Goal: Task Accomplishment & Management: Complete application form

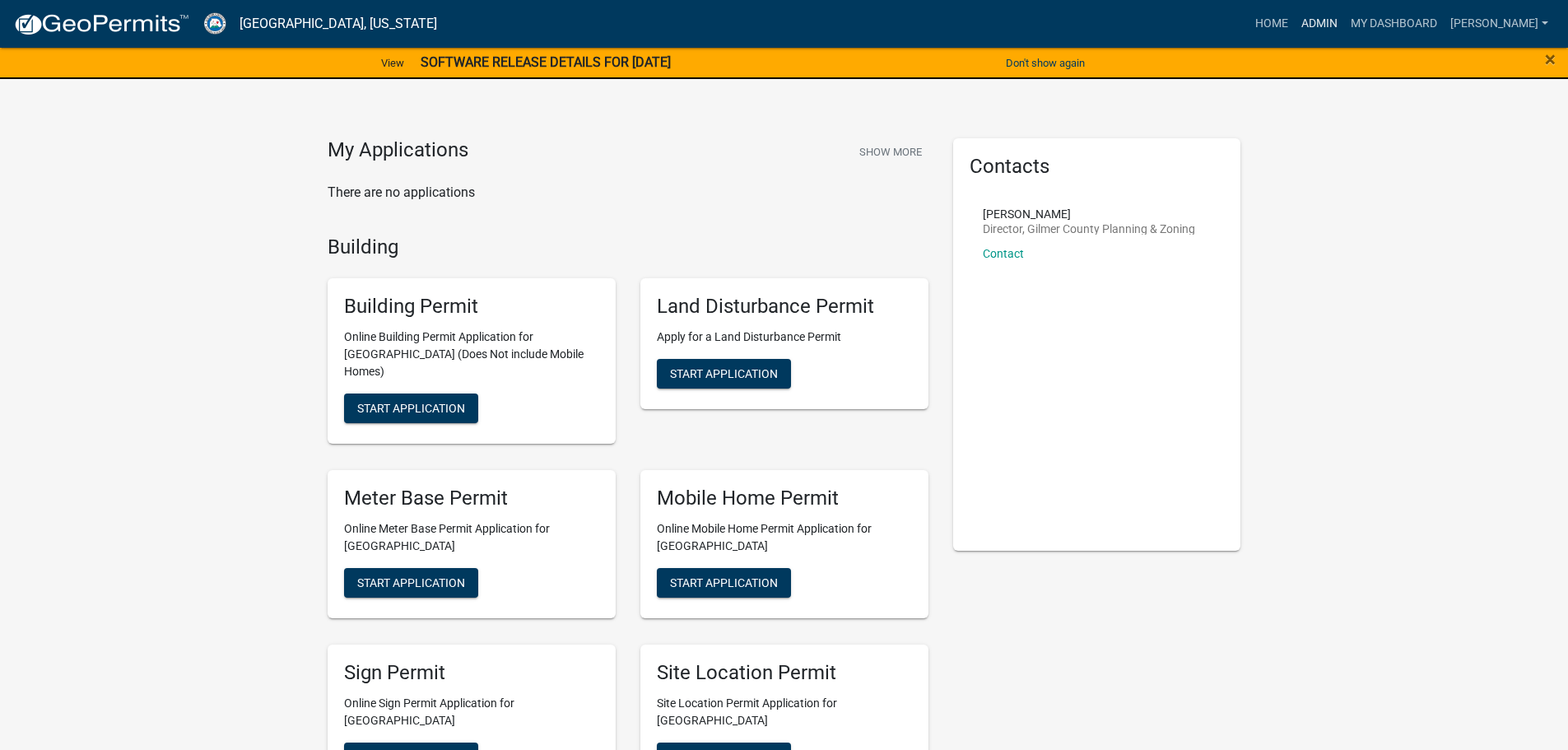
click at [1344, 16] on link "Admin" at bounding box center [1320, 24] width 50 height 31
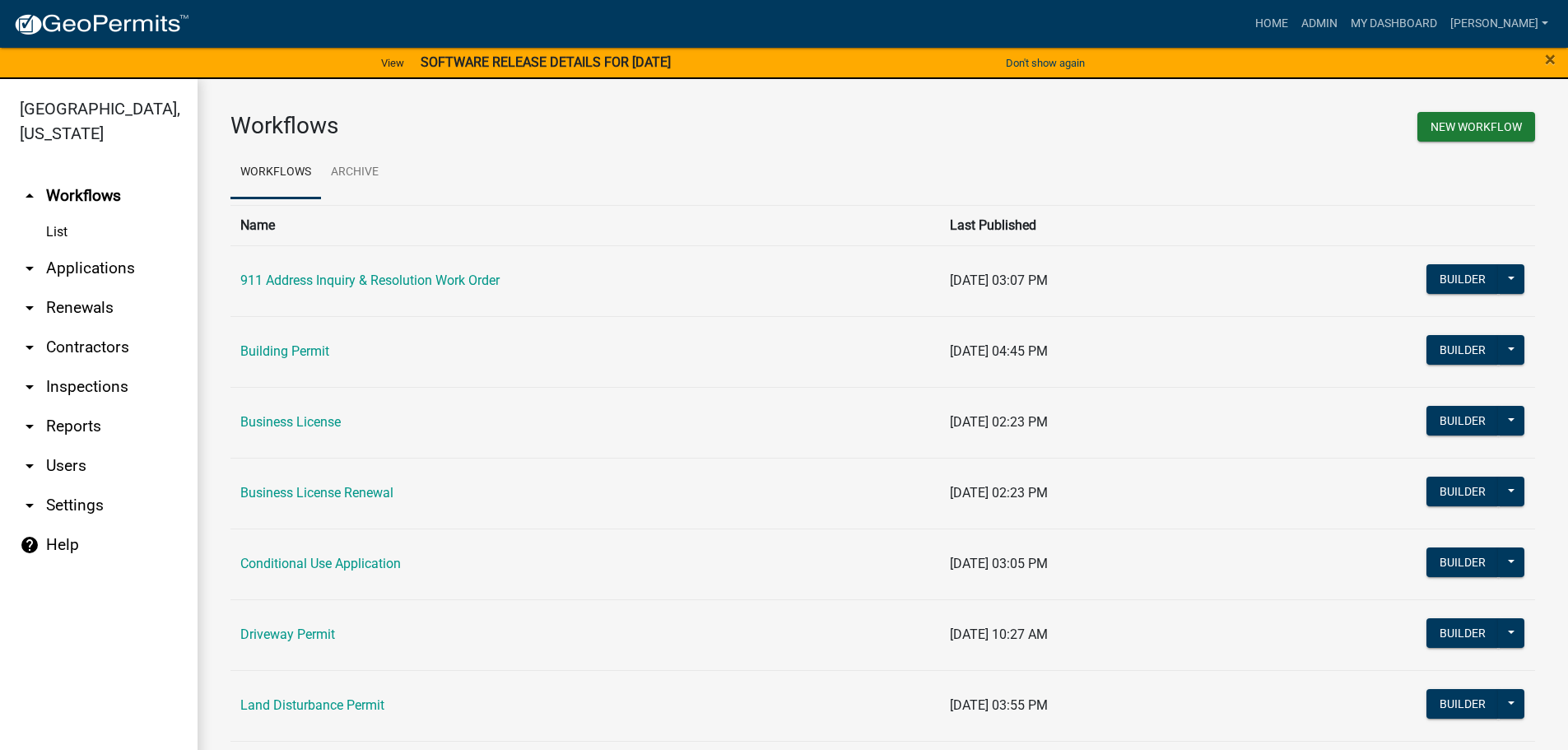
click at [83, 264] on link "arrow_drop_down Applications" at bounding box center [98, 268] width 197 height 40
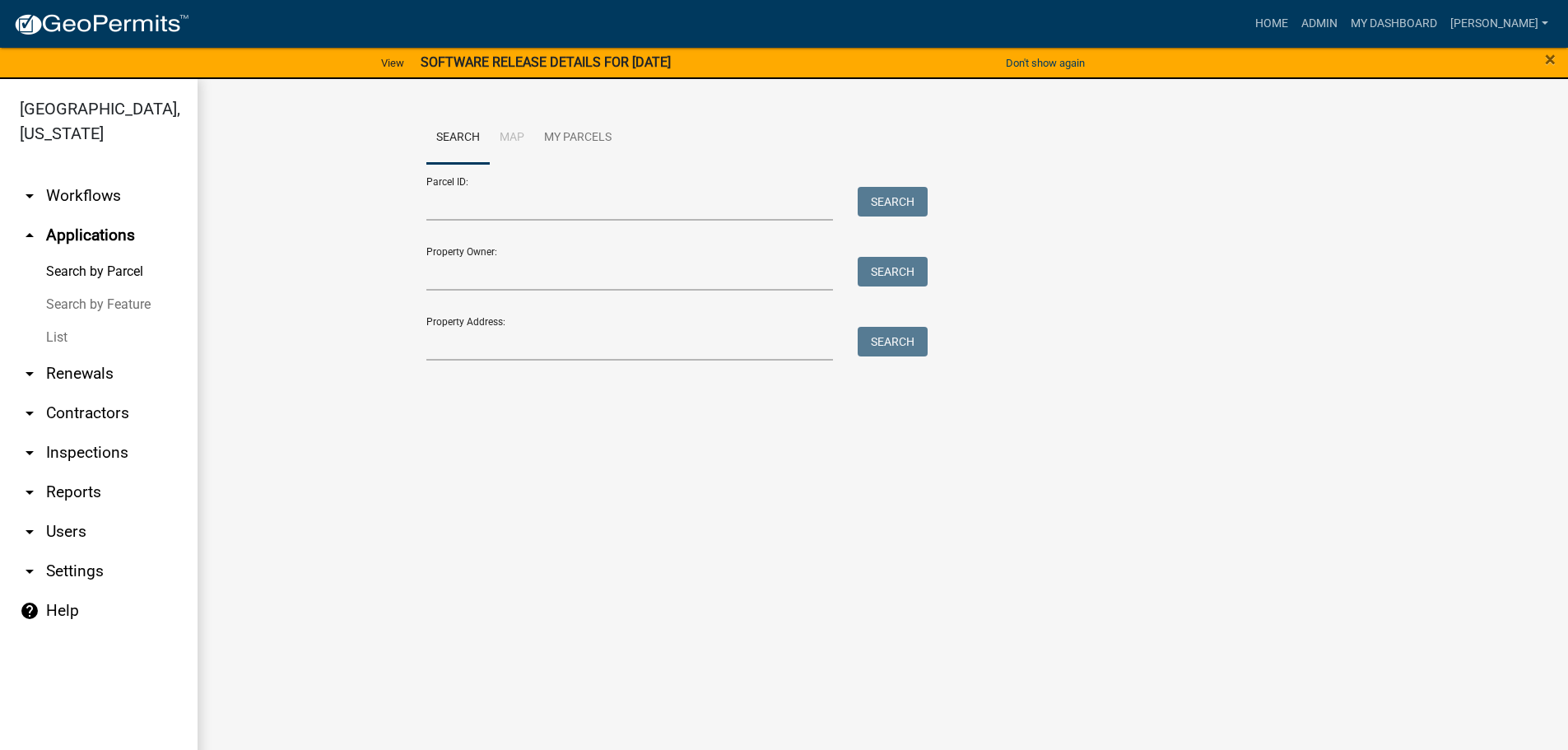
click at [55, 336] on link "List" at bounding box center [98, 337] width 197 height 33
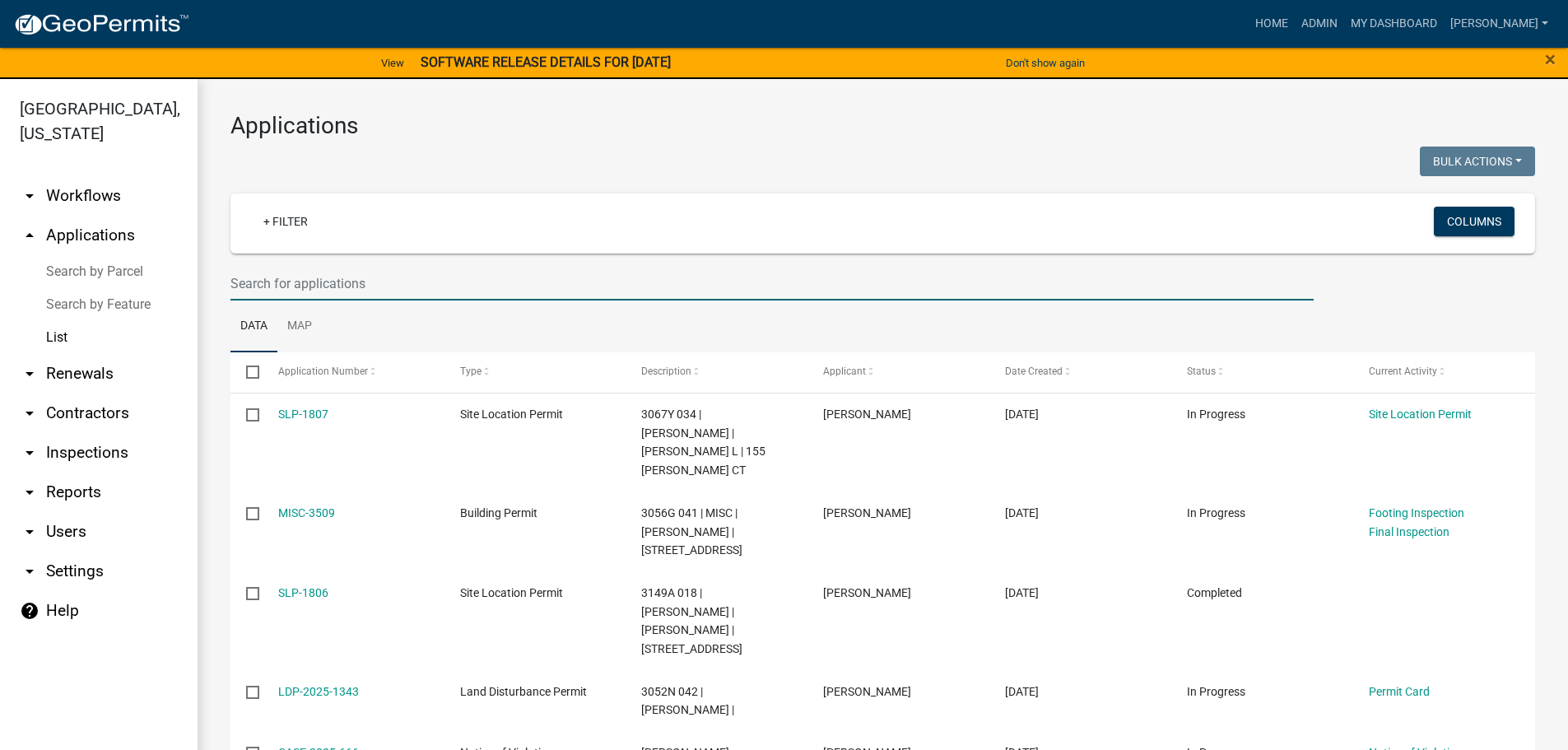
click at [317, 283] on input "text" at bounding box center [772, 283] width 1084 height 34
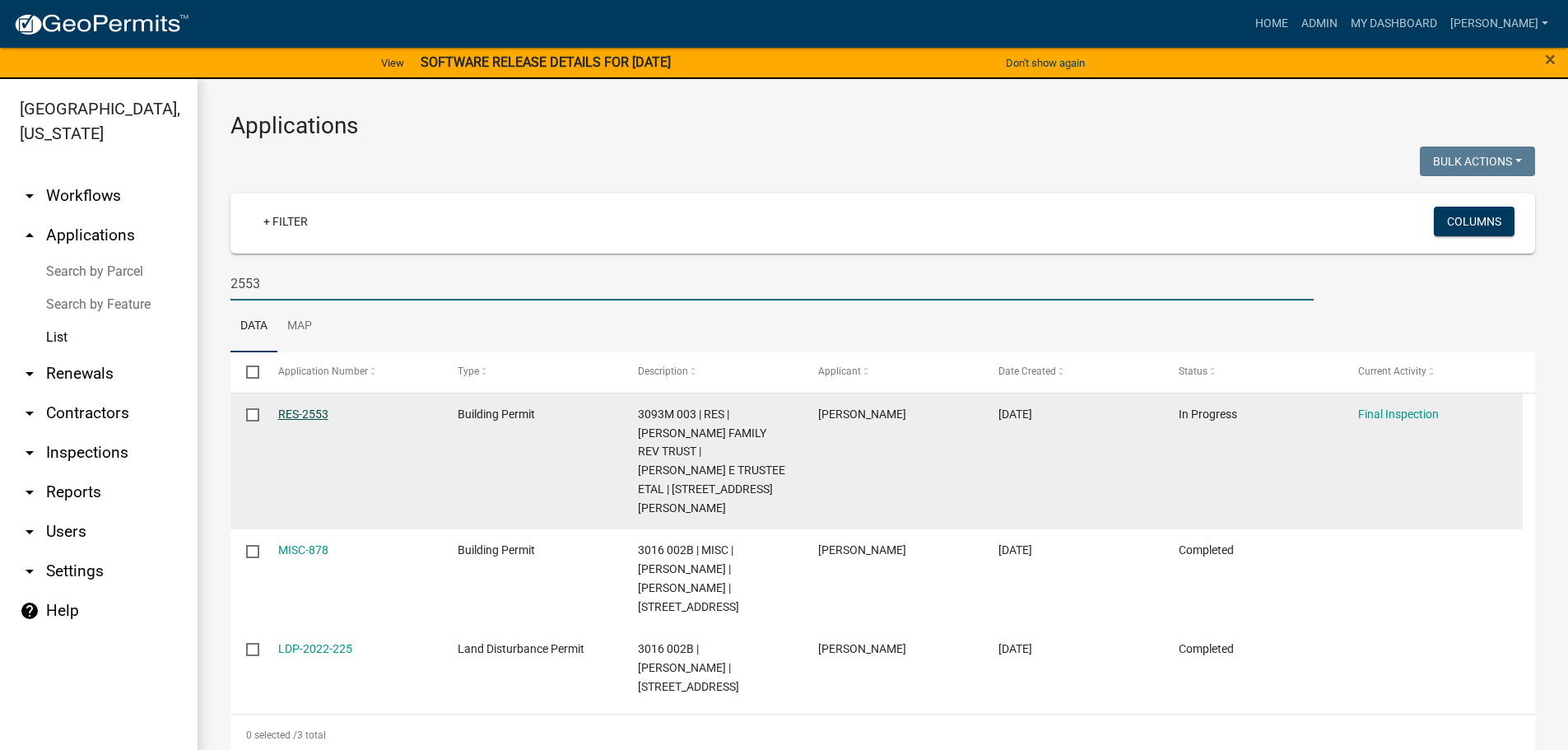
type input "2553"
click at [315, 412] on link "RES-2553" at bounding box center [303, 414] width 50 height 13
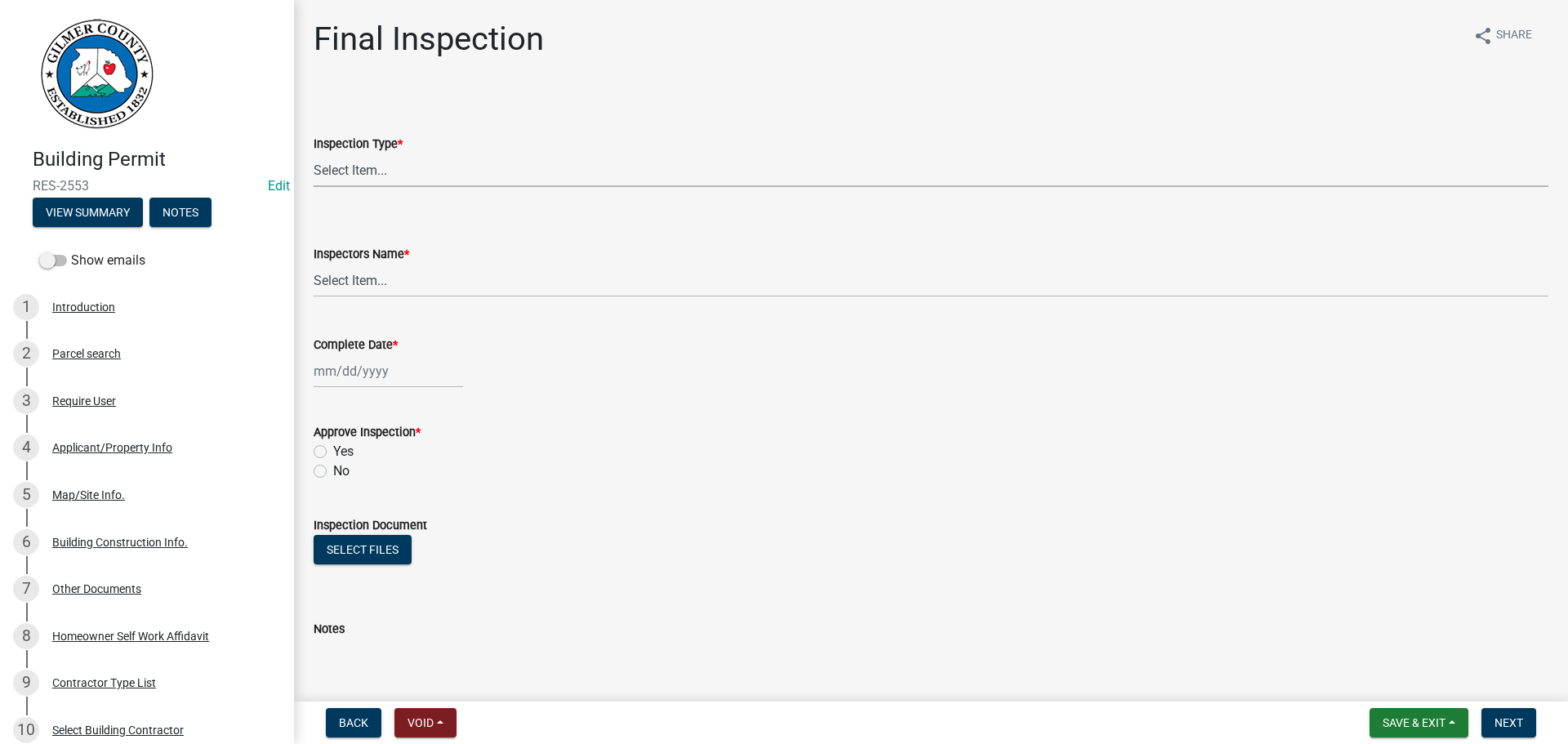
click at [355, 177] on select "Select Item... Final" at bounding box center [931, 170] width 1235 height 34
click at [314, 154] on select "Select Item... Final" at bounding box center [931, 170] width 1235 height 34
select select "895eead6-d784-4fdc-a4a3-66a9075c153d"
click at [353, 276] on select "Select Item... [PERSON_NAME] ([PERSON_NAME]) [PERSON_NAME] ([PERSON_NAME]) Engi…" at bounding box center [931, 280] width 1235 height 34
select select "8dfc8809-68b2-4bc3-a0d1-6f7e000e7487"
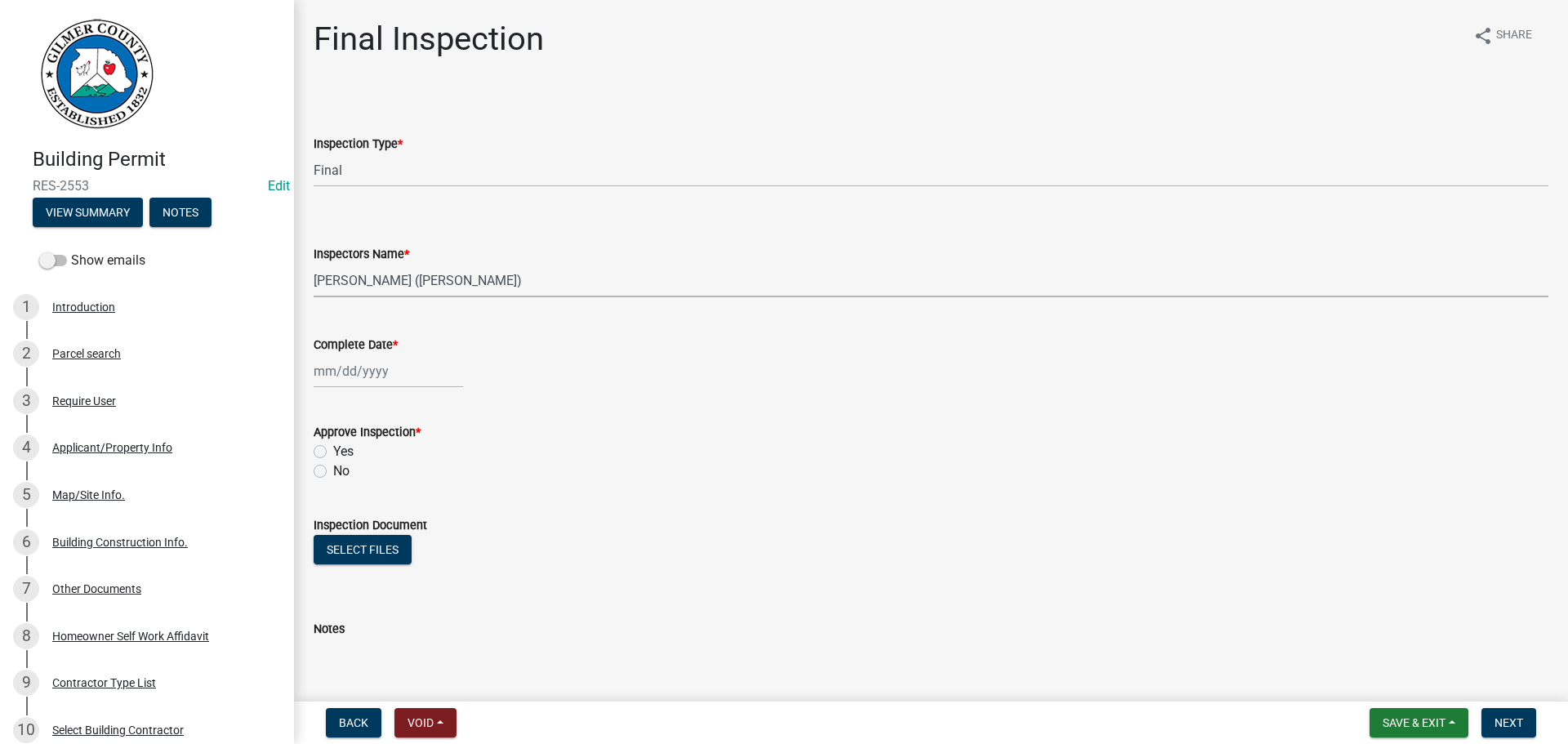
click at [314, 264] on select "Select Item... [PERSON_NAME] ([PERSON_NAME]) [PERSON_NAME] ([PERSON_NAME]) Engi…" at bounding box center [931, 280] width 1235 height 34
click at [361, 372] on div at bounding box center [388, 371] width 150 height 34
select select "10"
select select "2025"
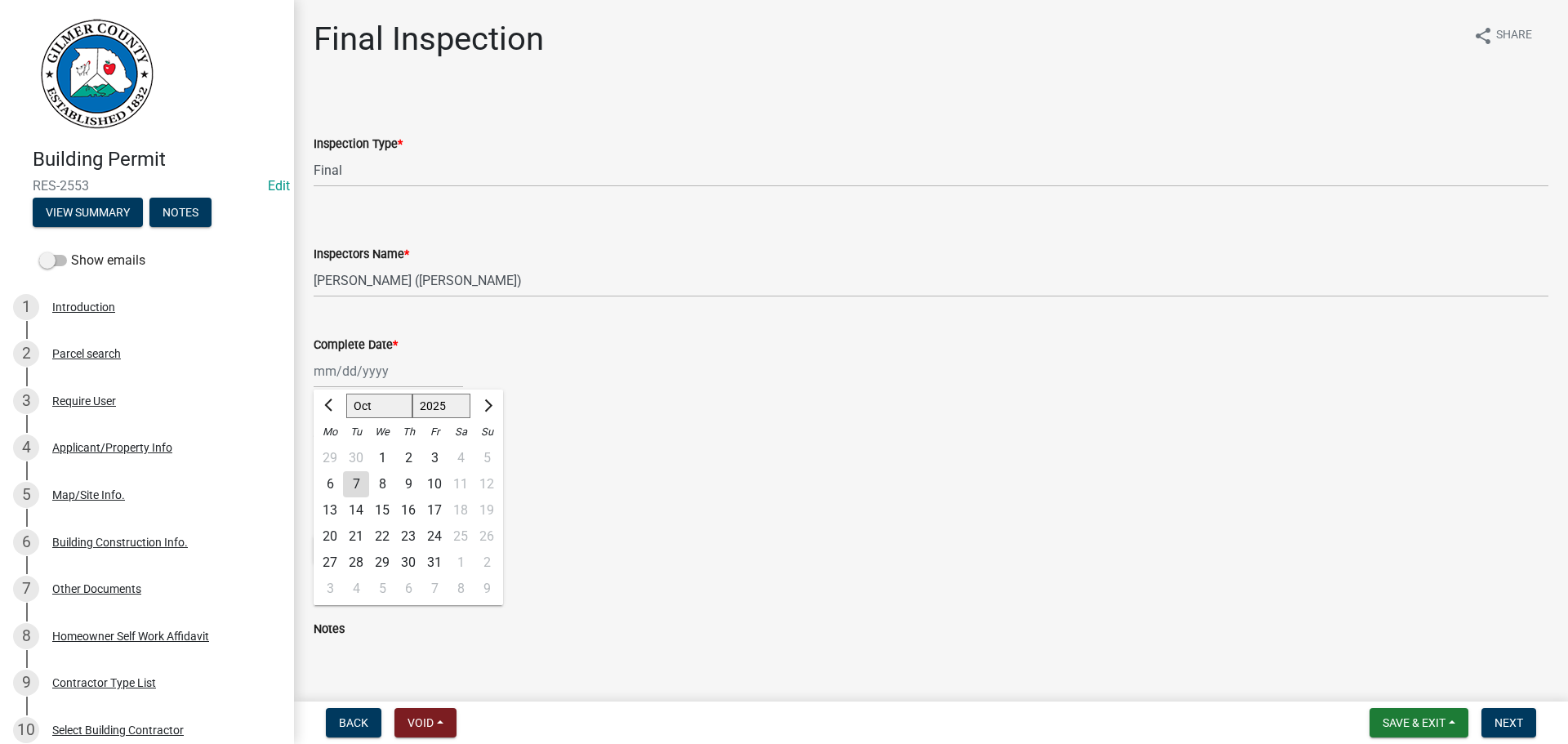
click at [352, 486] on div "7" at bounding box center [356, 485] width 26 height 26
type input "[DATE]"
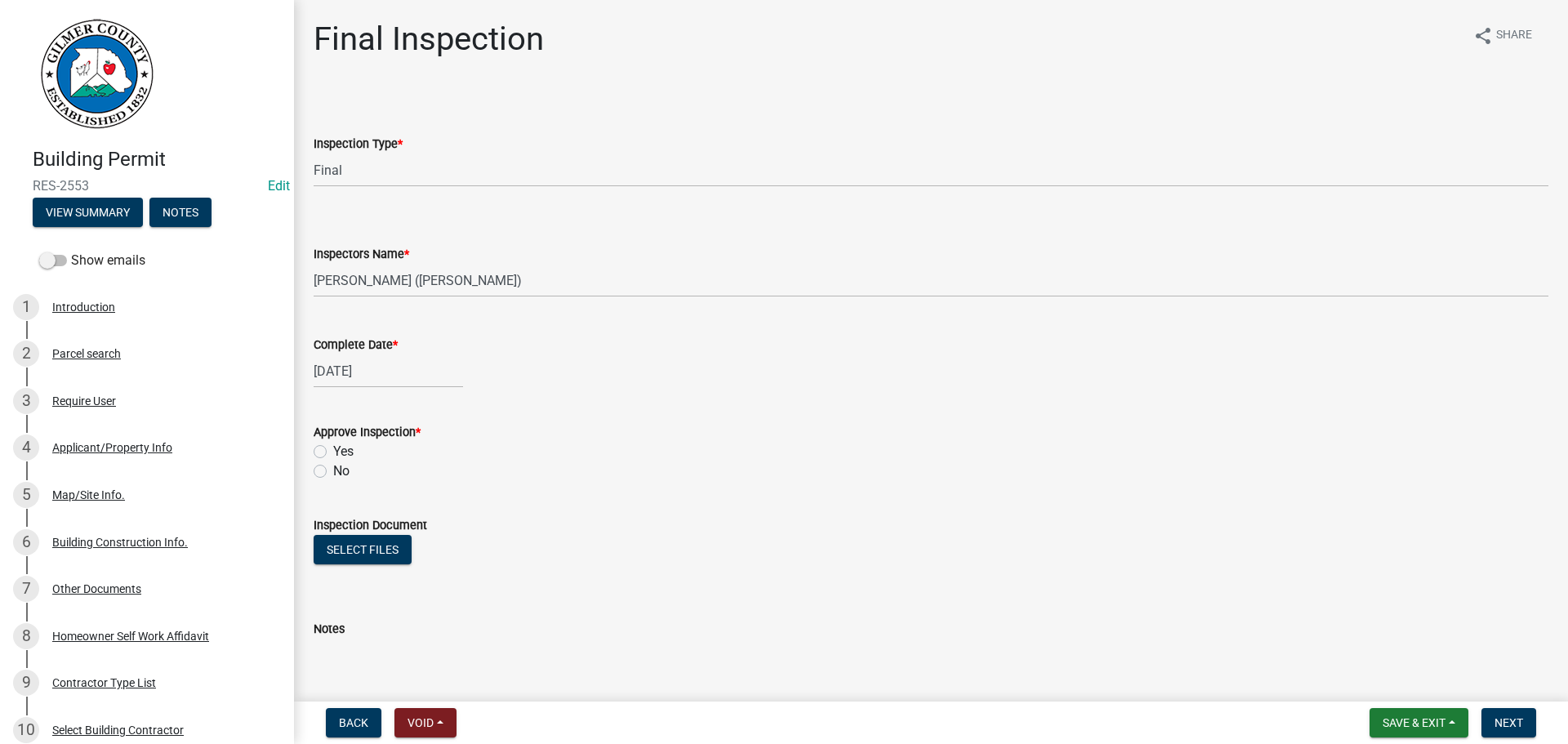
click at [333, 452] on label "Yes" at bounding box center [343, 452] width 20 height 20
click at [333, 452] on input "Yes" at bounding box center [338, 447] width 11 height 11
radio input "true"
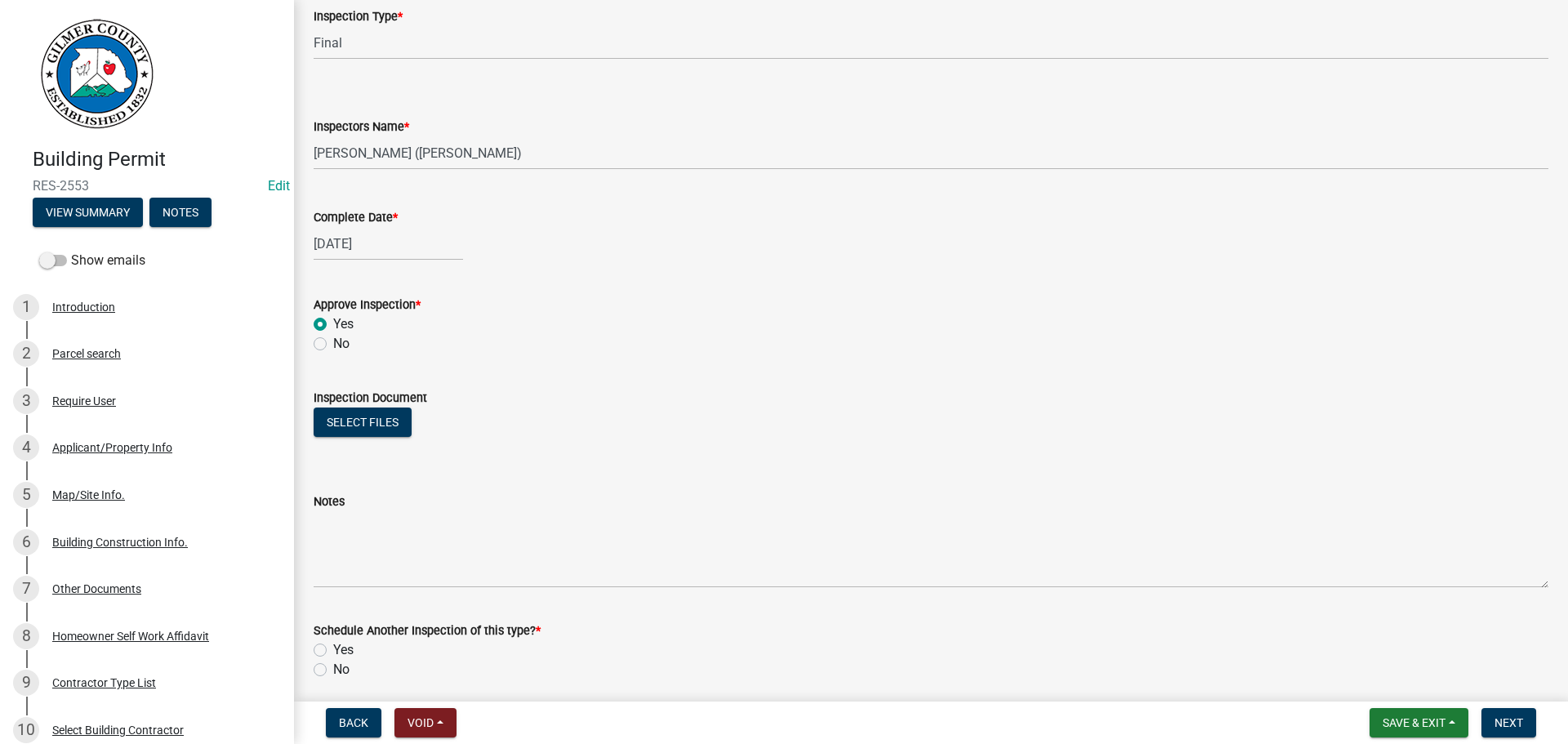
scroll to position [264, 0]
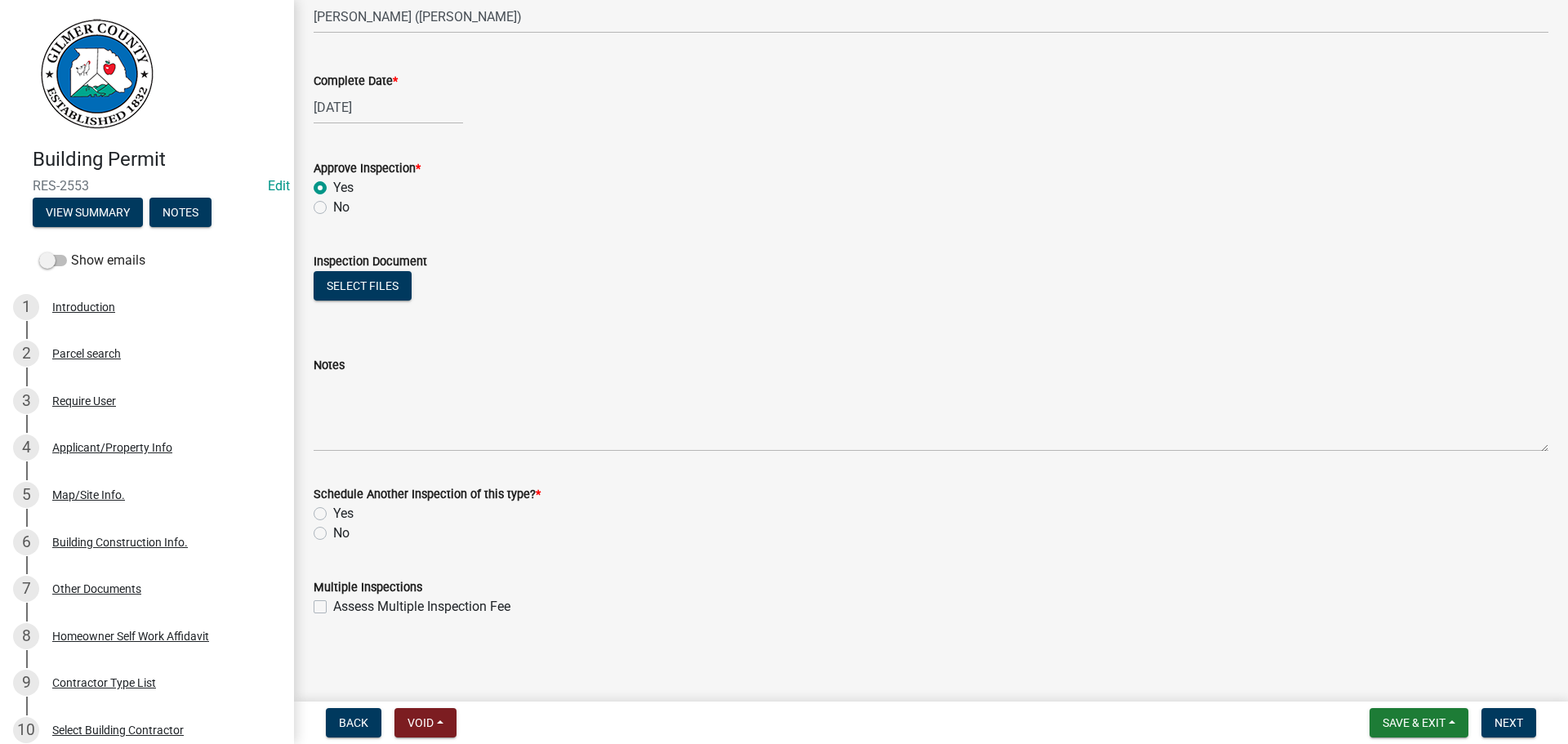
click at [333, 535] on label "No" at bounding box center [341, 533] width 16 height 20
click at [333, 534] on input "No" at bounding box center [338, 528] width 11 height 11
radio input "true"
click at [1495, 719] on span "Next" at bounding box center [1508, 723] width 29 height 13
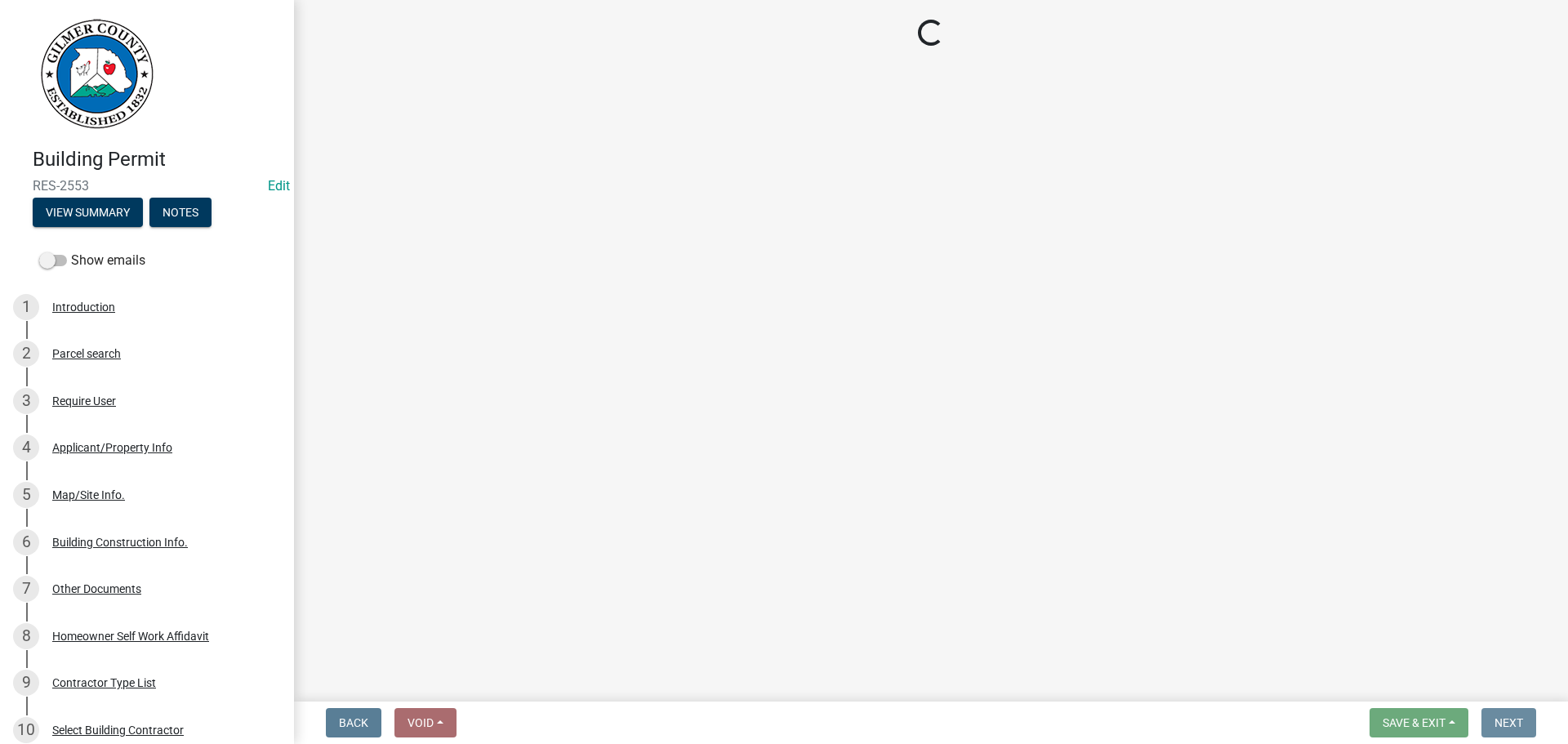
scroll to position [0, 0]
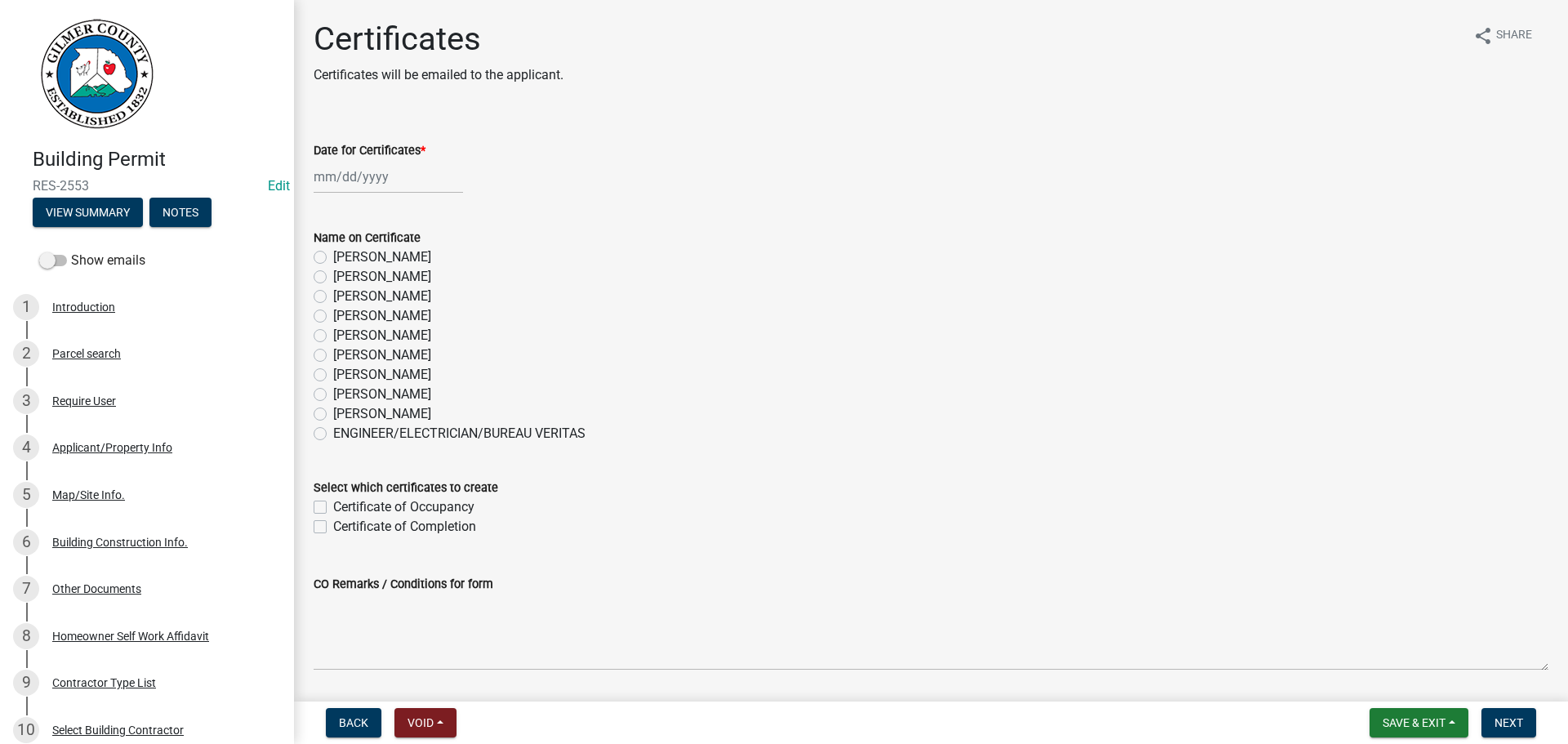
click at [350, 169] on div at bounding box center [388, 177] width 150 height 34
select select "10"
select select "2025"
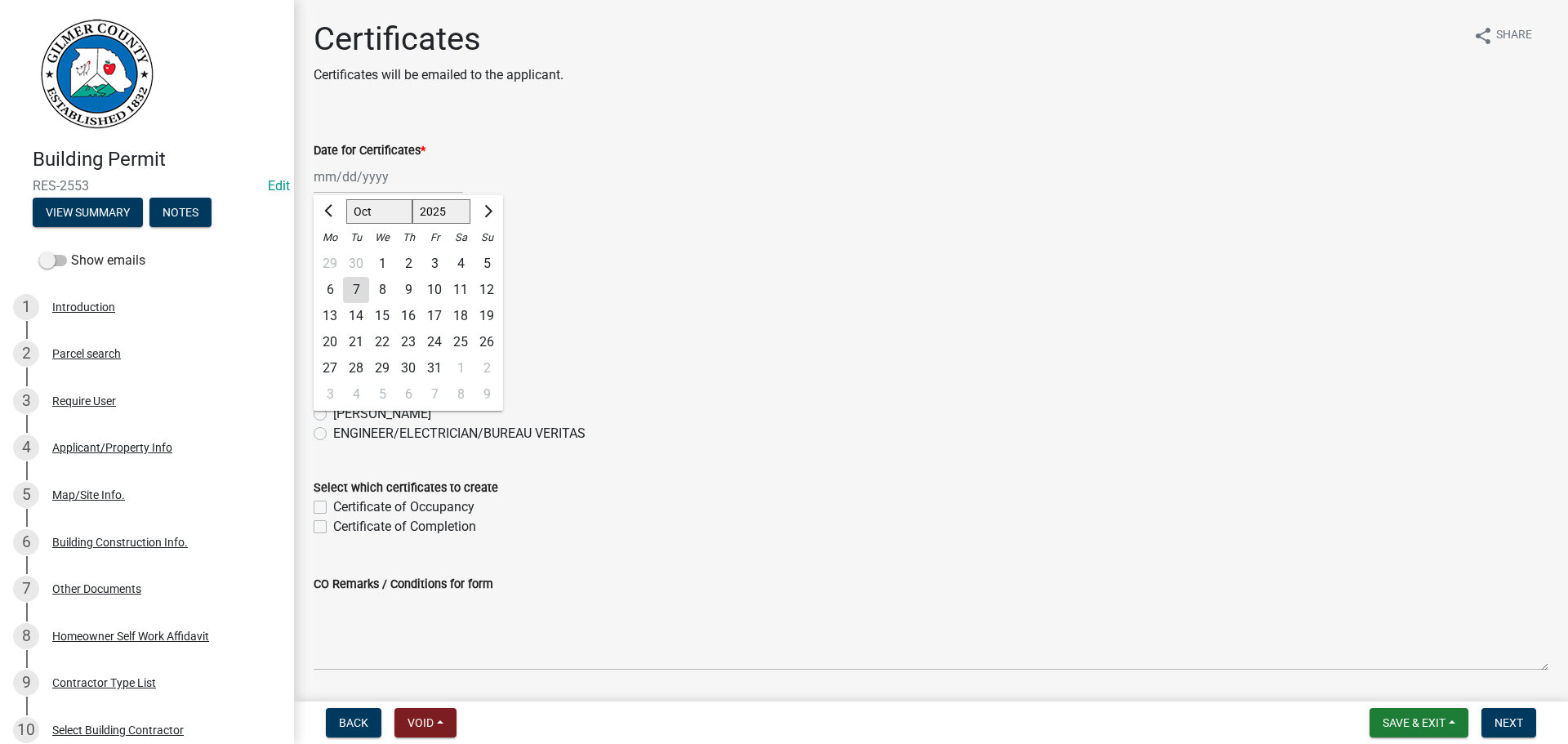
click at [350, 287] on div "7" at bounding box center [356, 290] width 26 height 26
type input "[DATE]"
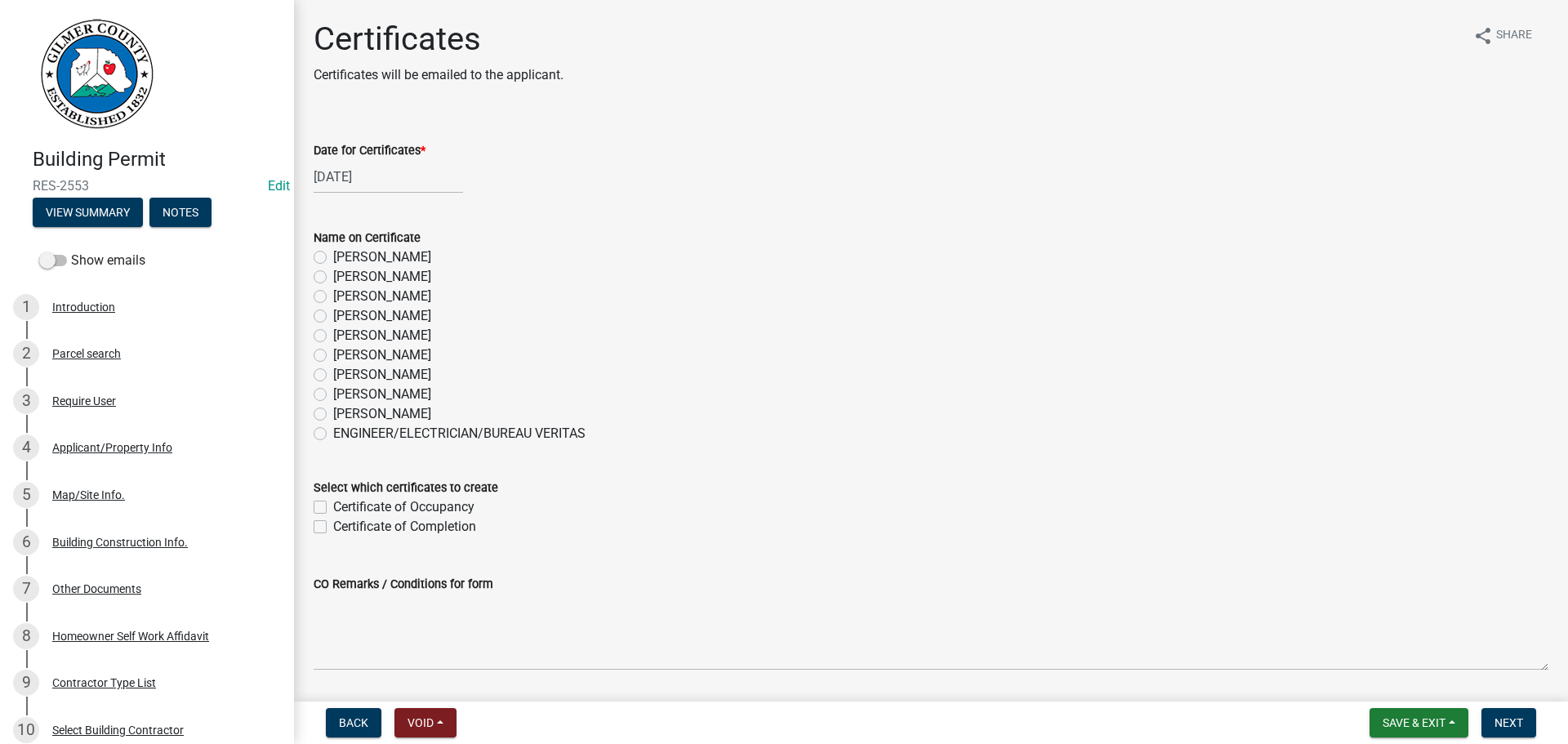
click at [333, 317] on label "[PERSON_NAME]" at bounding box center [382, 316] width 98 height 20
click at [333, 317] on input "[PERSON_NAME]" at bounding box center [338, 311] width 11 height 11
radio input "true"
click at [333, 503] on label "Certificate of Occupancy" at bounding box center [404, 507] width 142 height 20
click at [333, 503] on input "Certificate of Occupancy" at bounding box center [338, 502] width 11 height 11
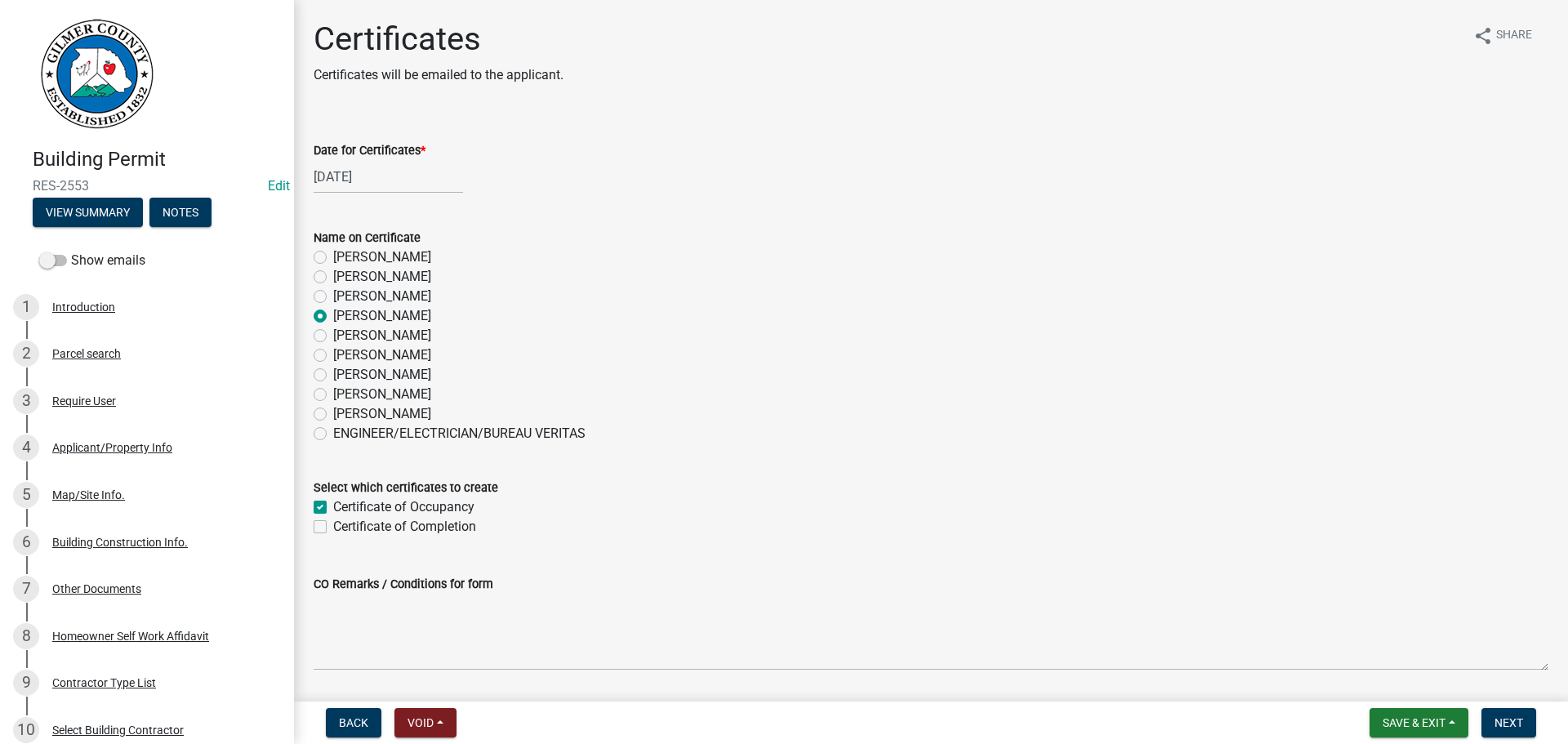
checkbox input "true"
checkbox input "false"
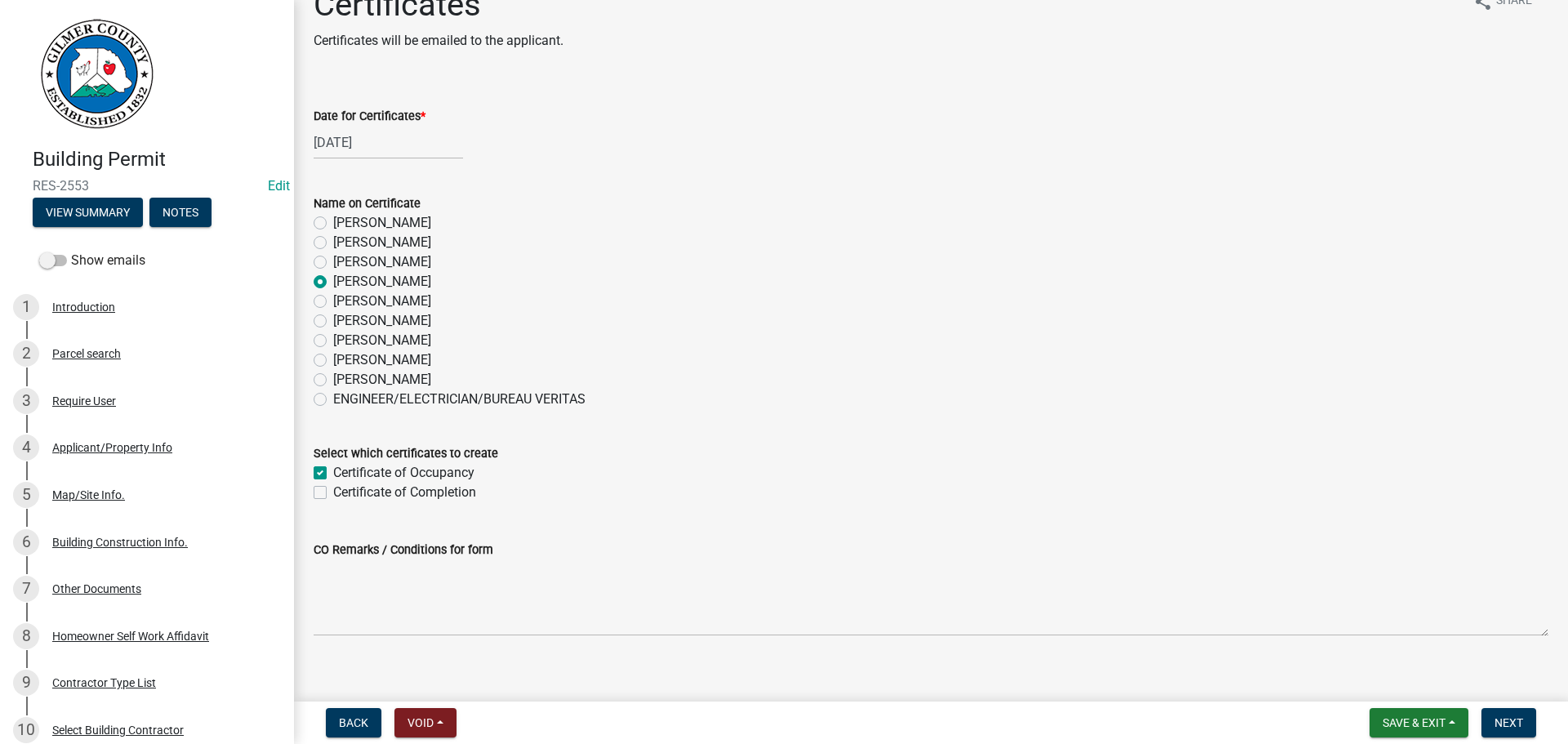
scroll to position [52, 0]
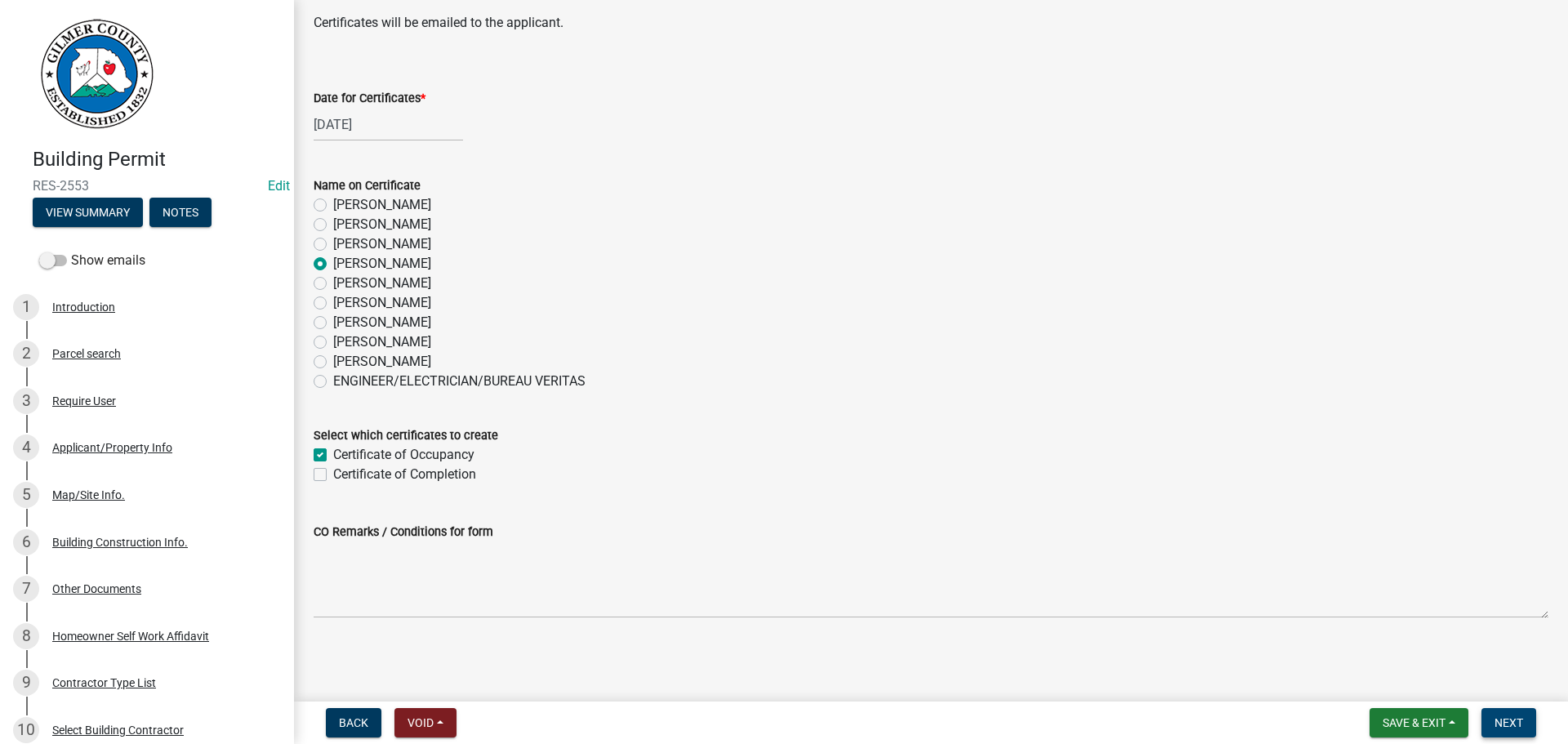
click at [1499, 718] on span "Next" at bounding box center [1508, 723] width 29 height 13
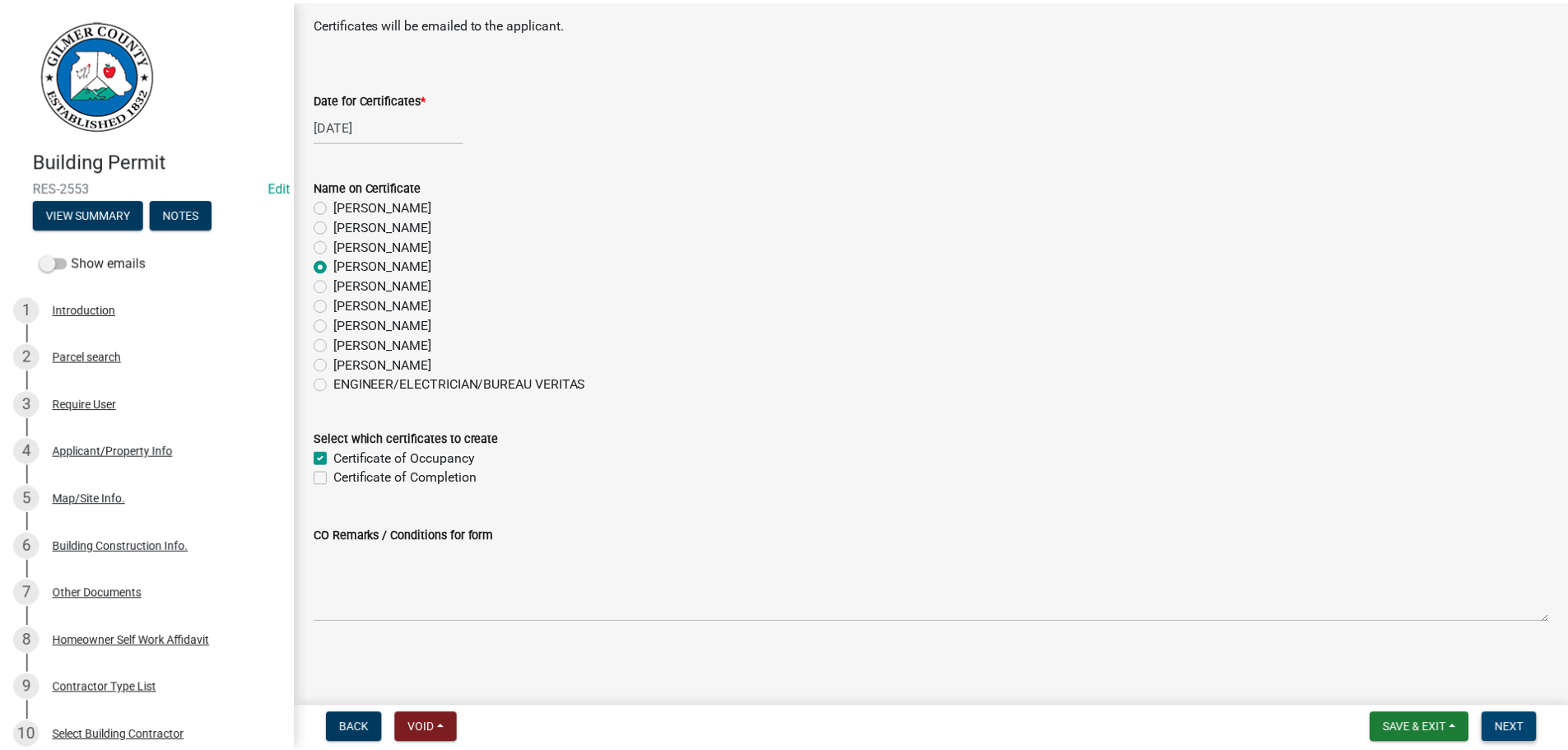
scroll to position [0, 0]
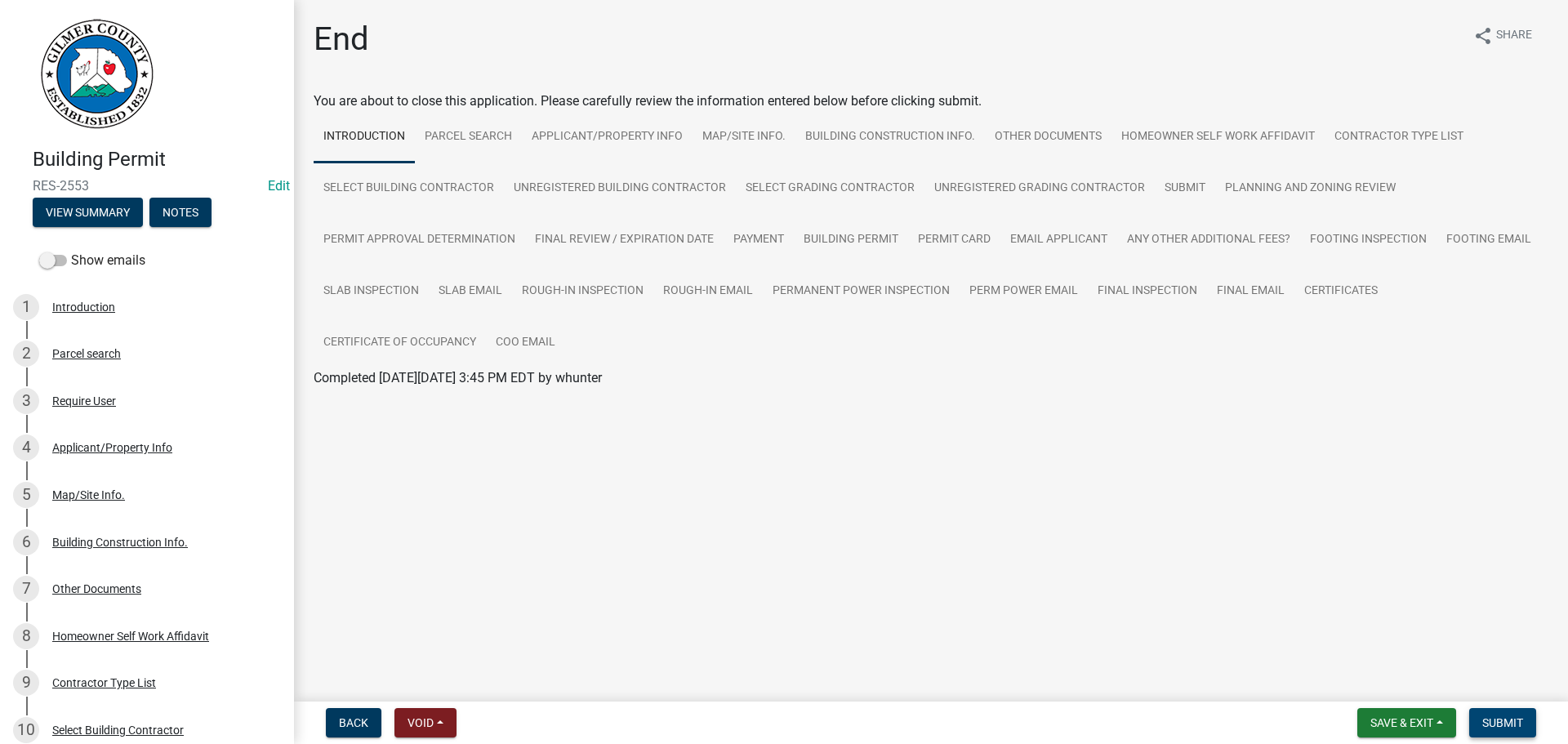
click at [1500, 720] on span "Submit" at bounding box center [1503, 723] width 41 height 13
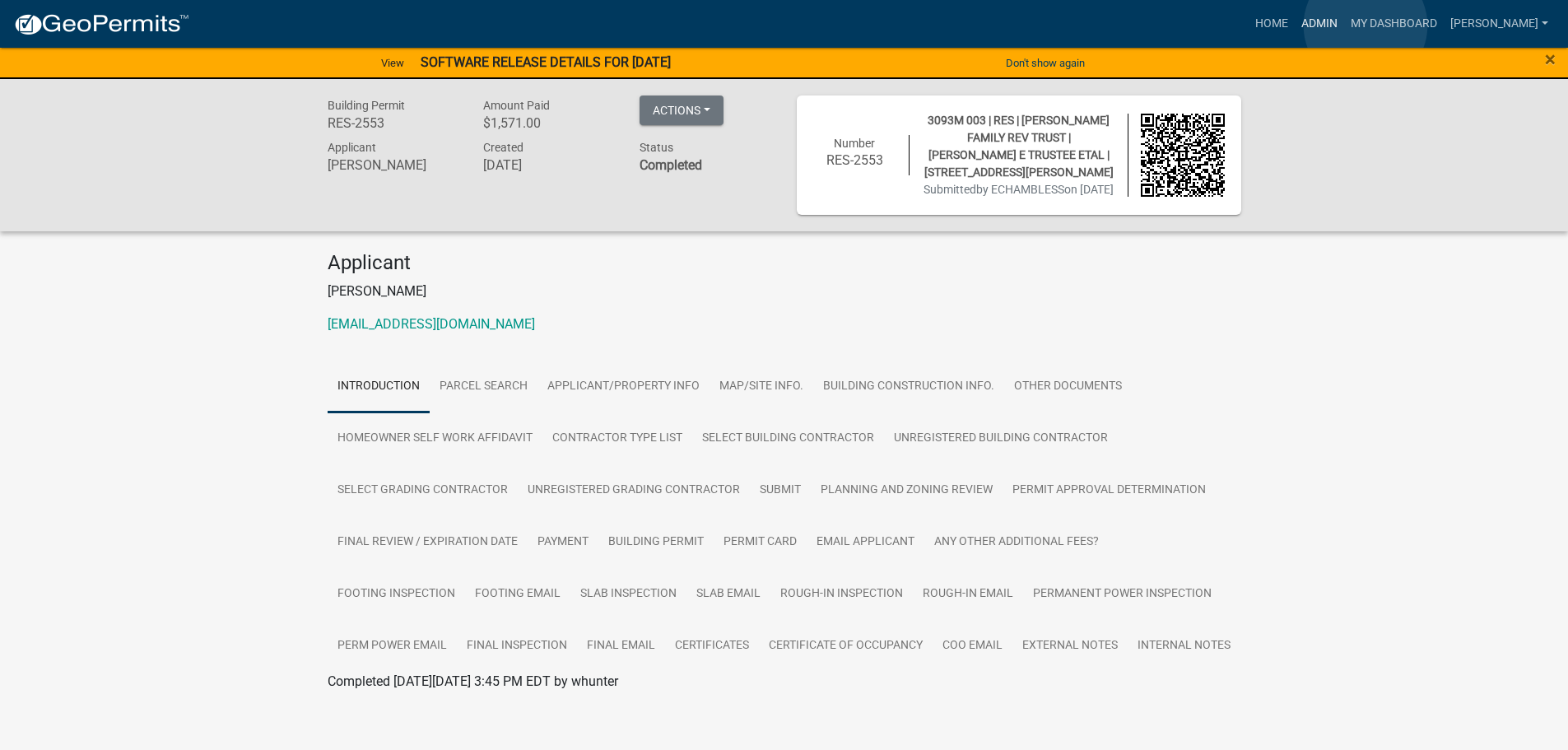
click at [1344, 26] on link "Admin" at bounding box center [1320, 24] width 50 height 31
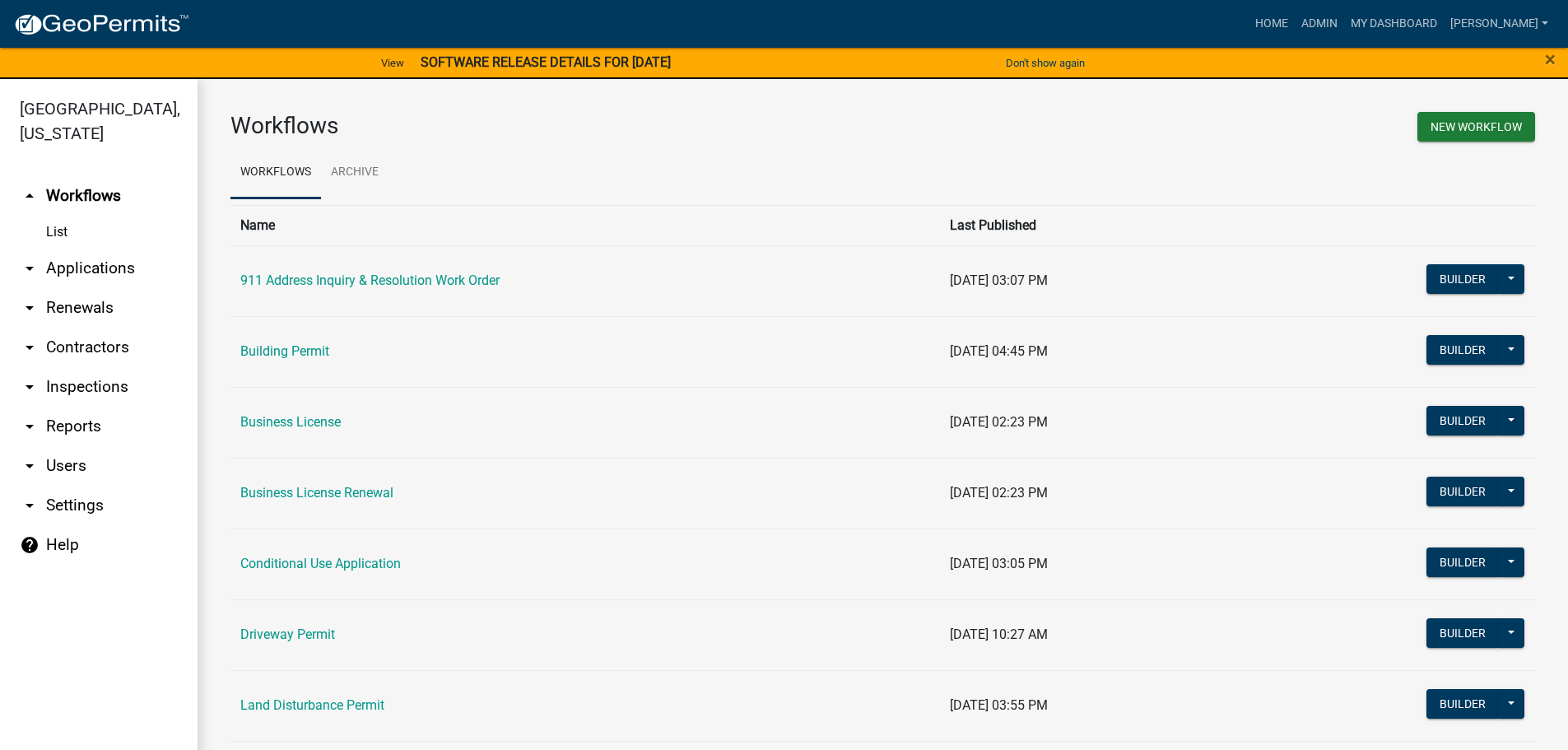
click at [94, 261] on link "arrow_drop_down Applications" at bounding box center [98, 268] width 197 height 40
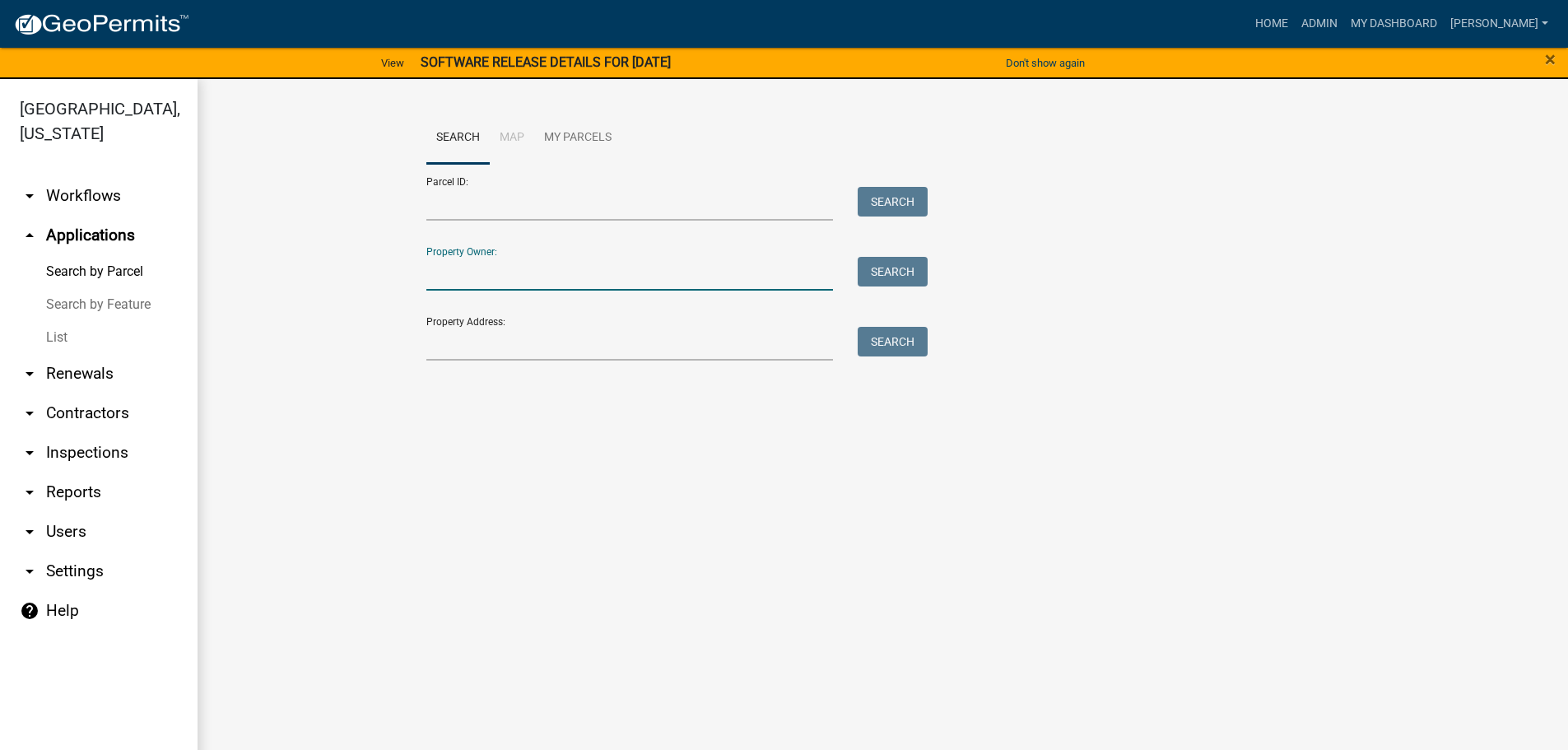
click at [507, 259] on input "Property Owner:" at bounding box center [631, 273] width 408 height 34
type input "[PERSON_NAME]"
click at [918, 262] on button "Search" at bounding box center [892, 271] width 70 height 30
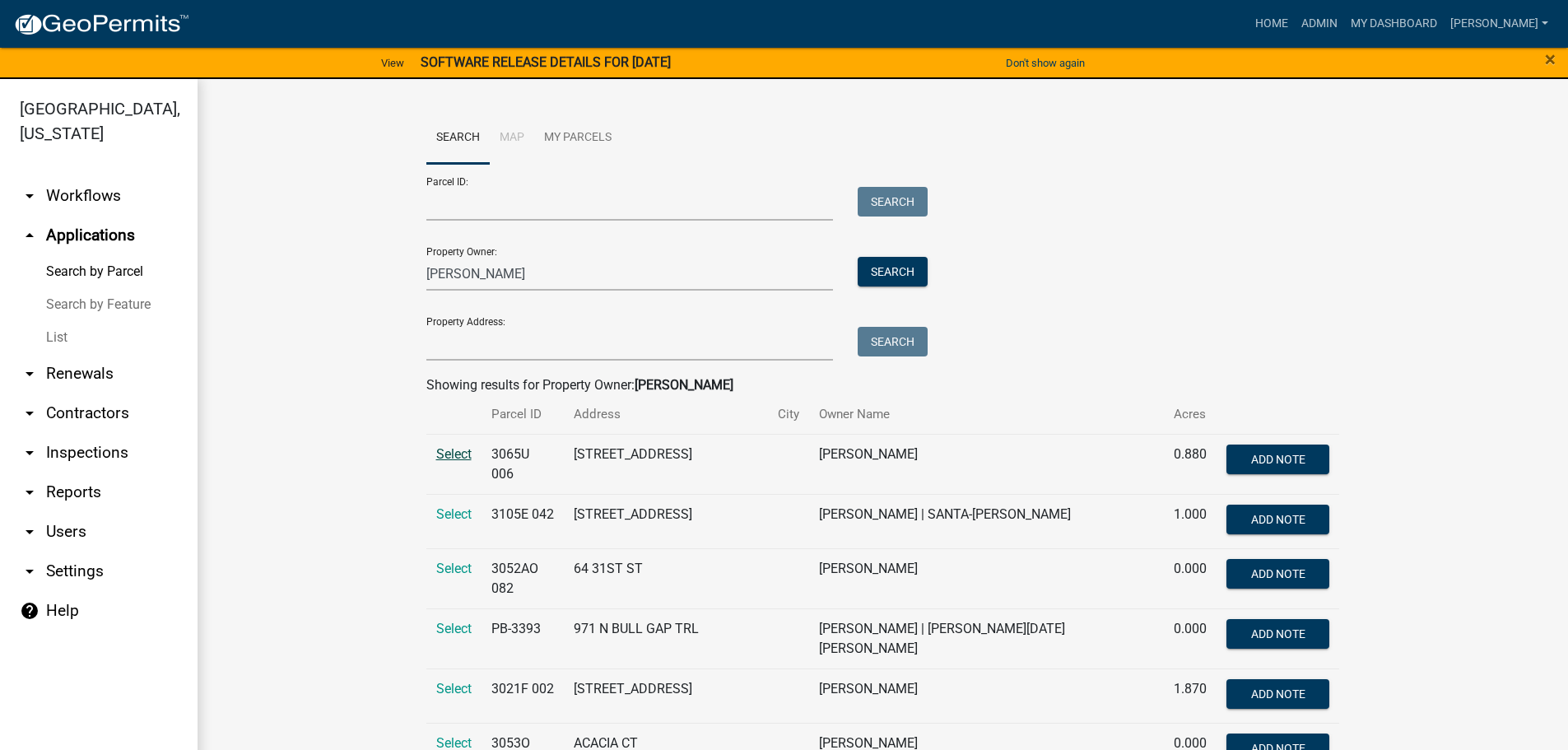
click at [443, 455] on span "Select" at bounding box center [454, 454] width 35 height 16
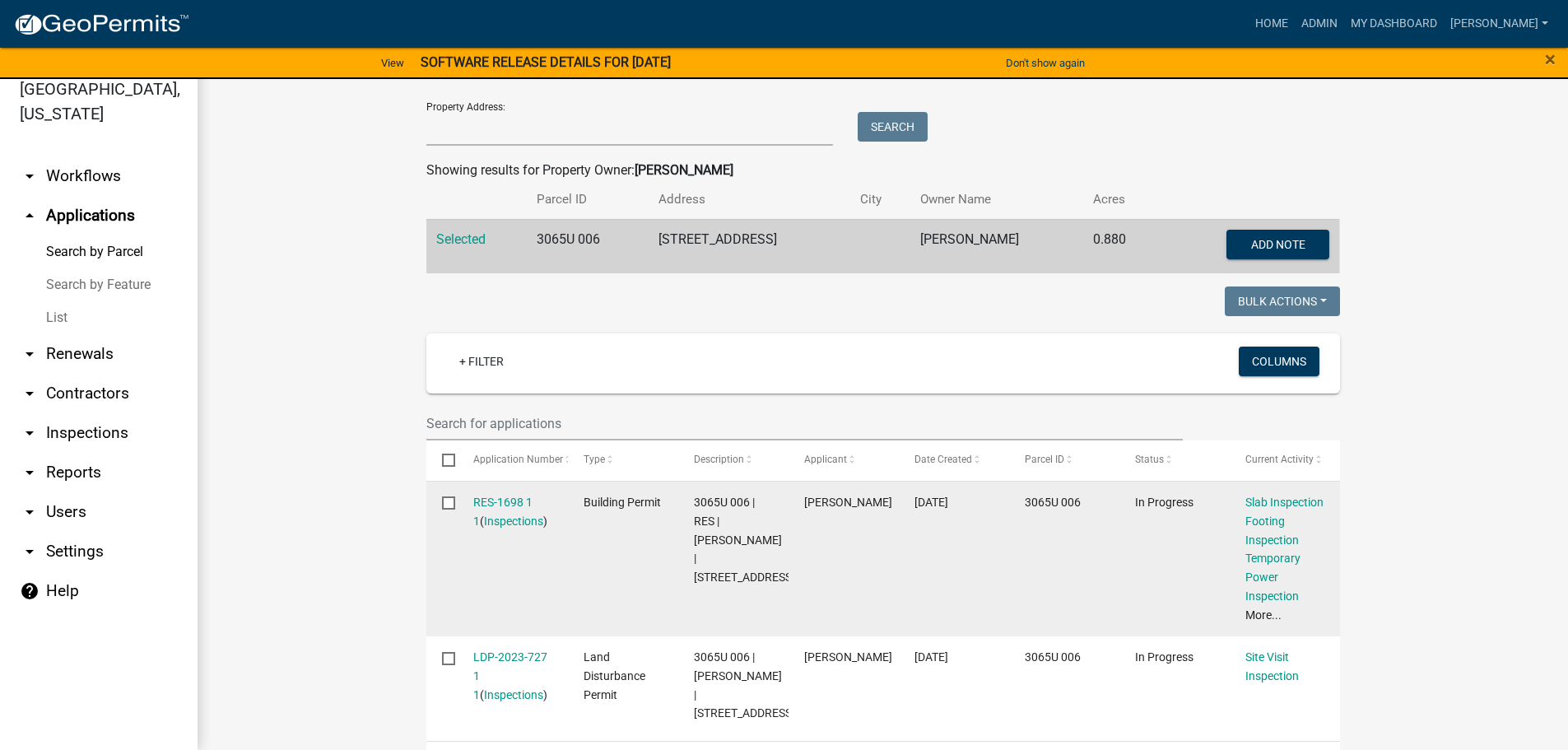
scroll to position [247, 0]
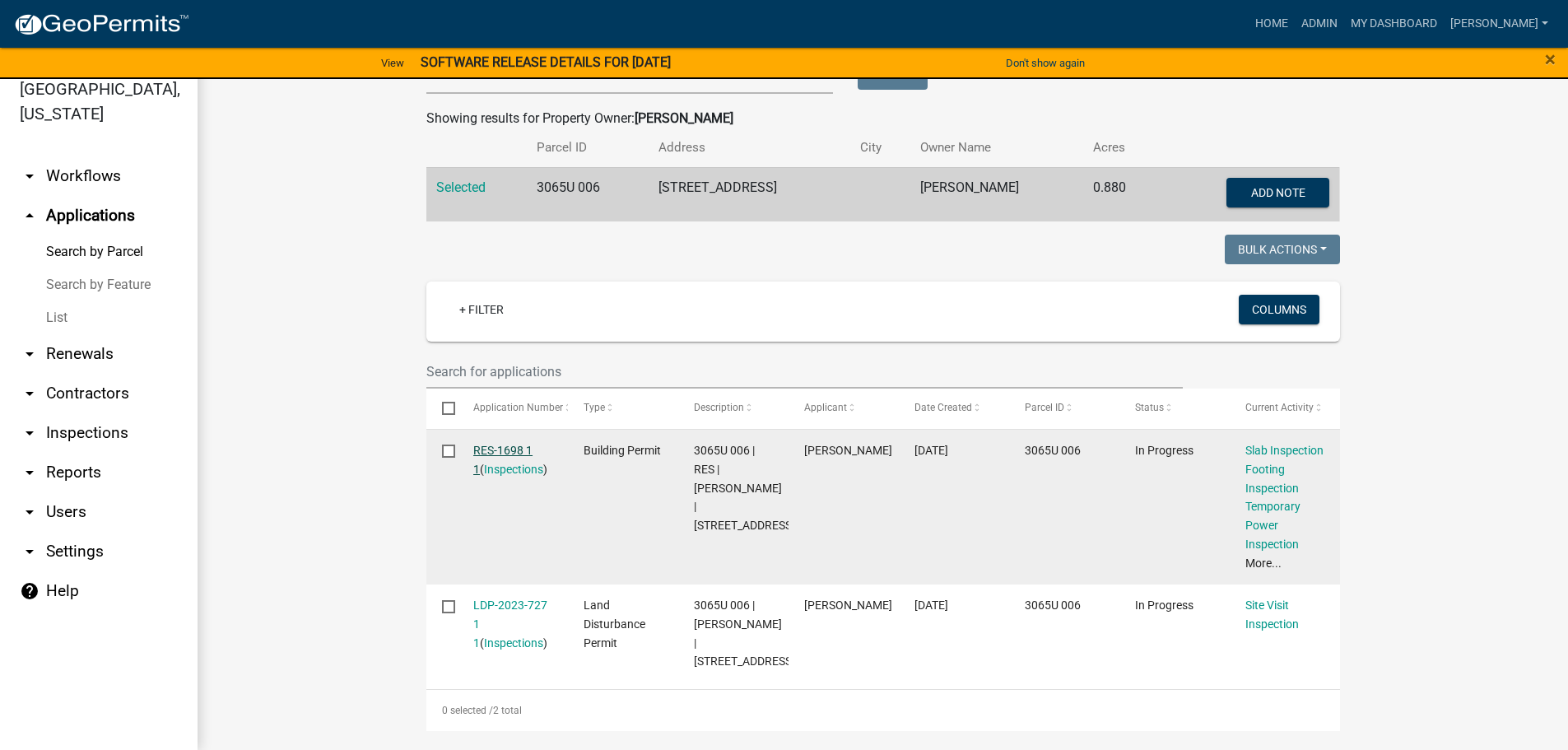
click at [483, 450] on link "RES-1698 1 1" at bounding box center [503, 460] width 59 height 32
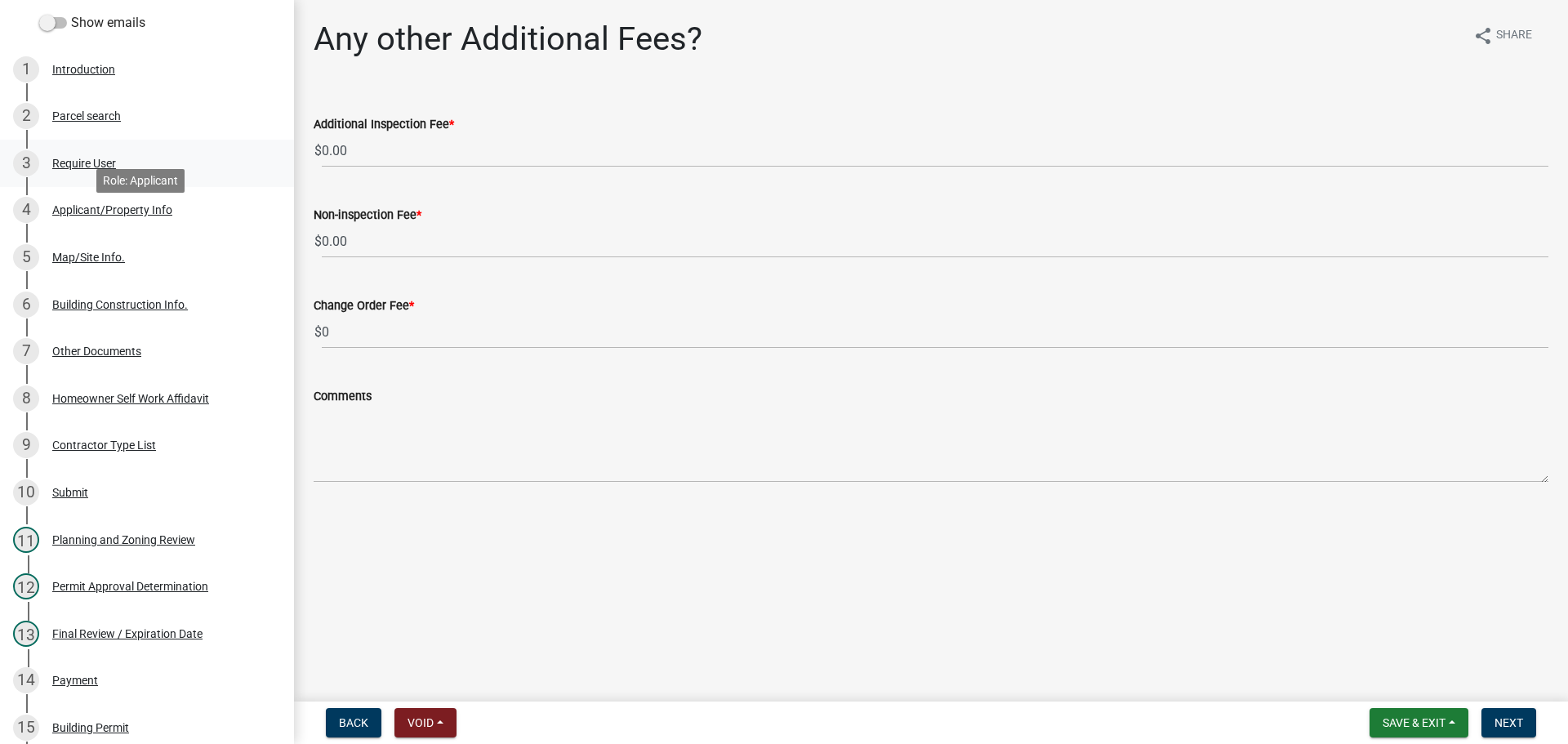
scroll to position [245, 0]
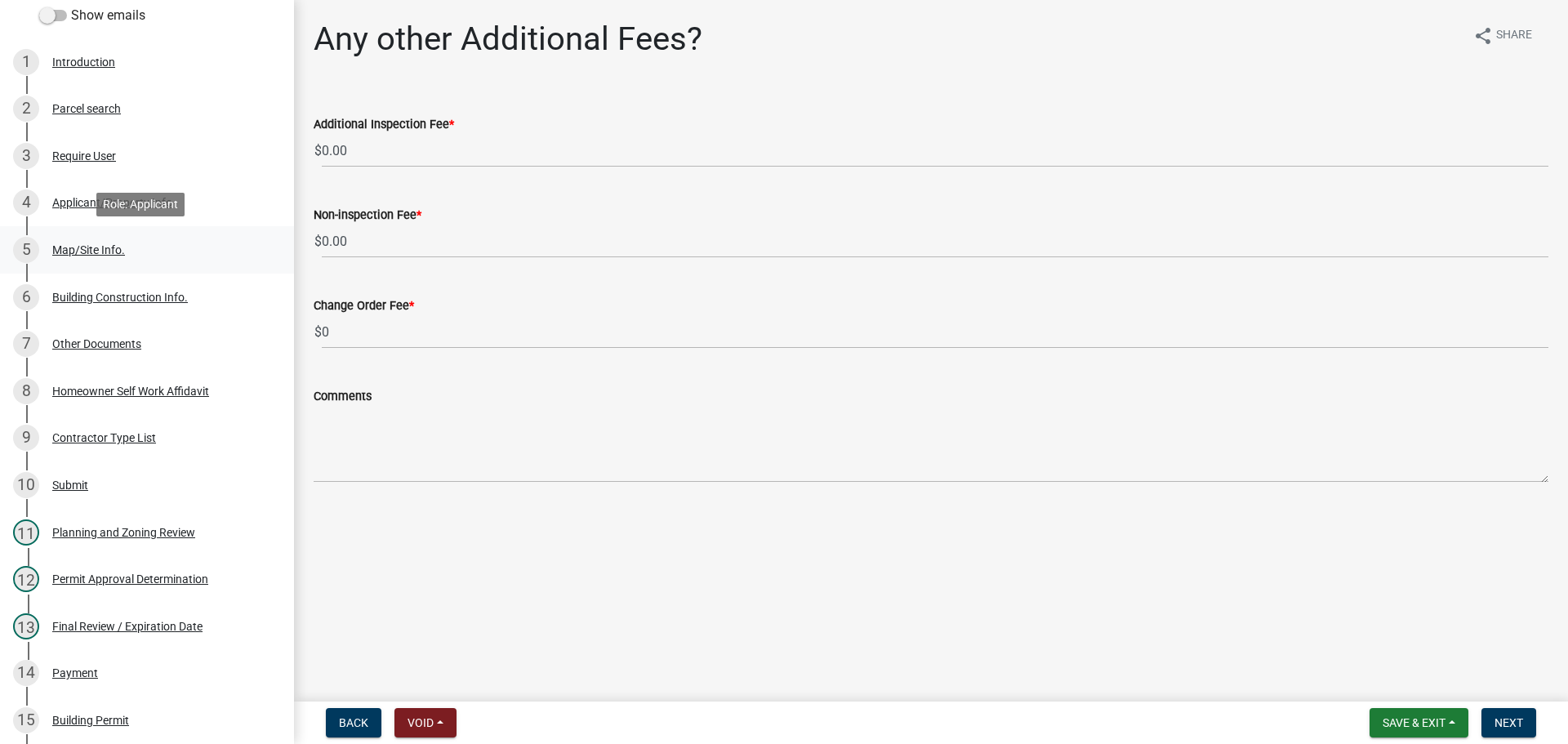
click at [91, 244] on div "Map/Site Info." at bounding box center [88, 250] width 73 height 11
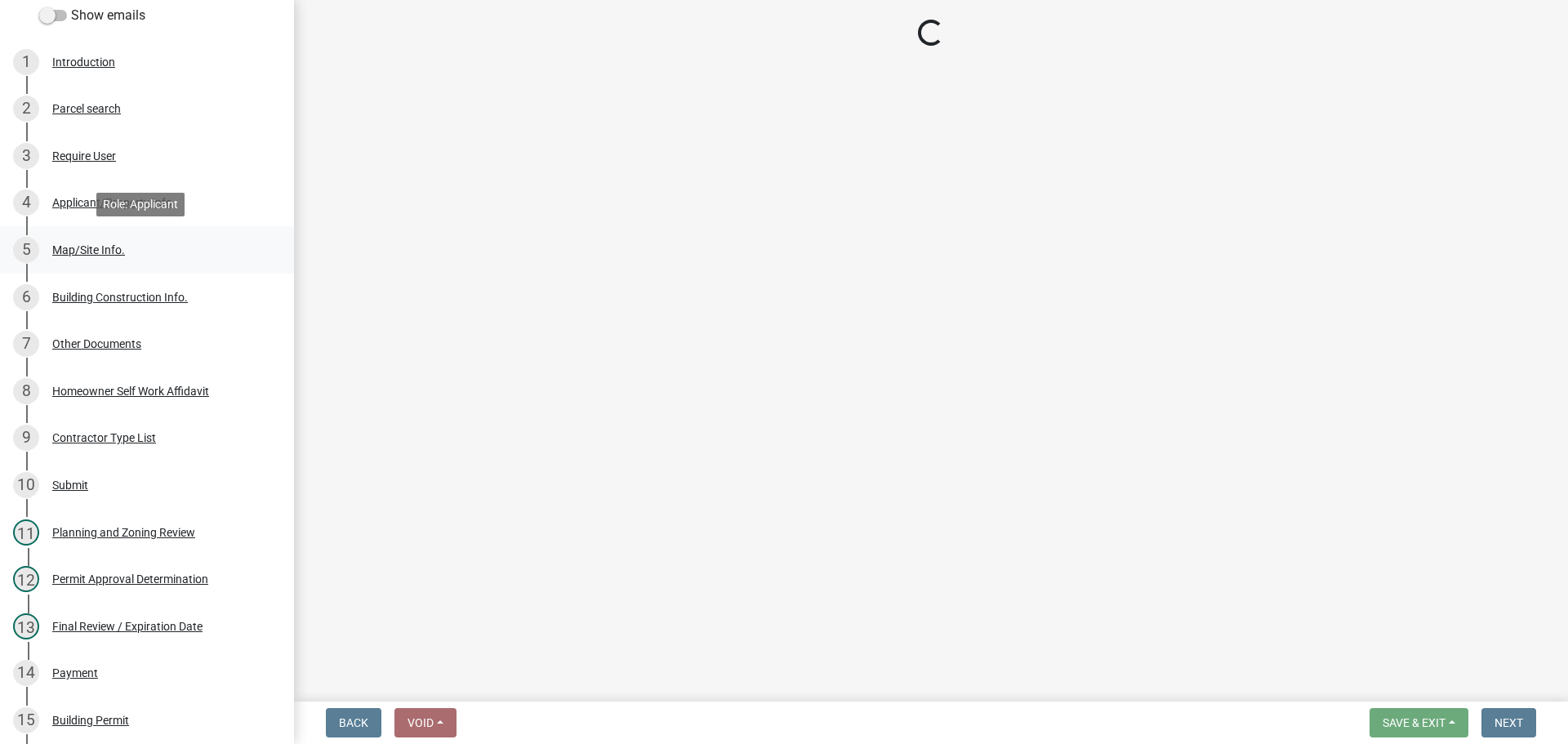
select select "e44f2733-11c1-42c1-adbb-9eb09c48163d"
select select "92a37e23-3b7d-408e-b3c7-0afbe39b0942"
select select "c9feaa94-b03b-4165-97cf-90fdf63947c5"
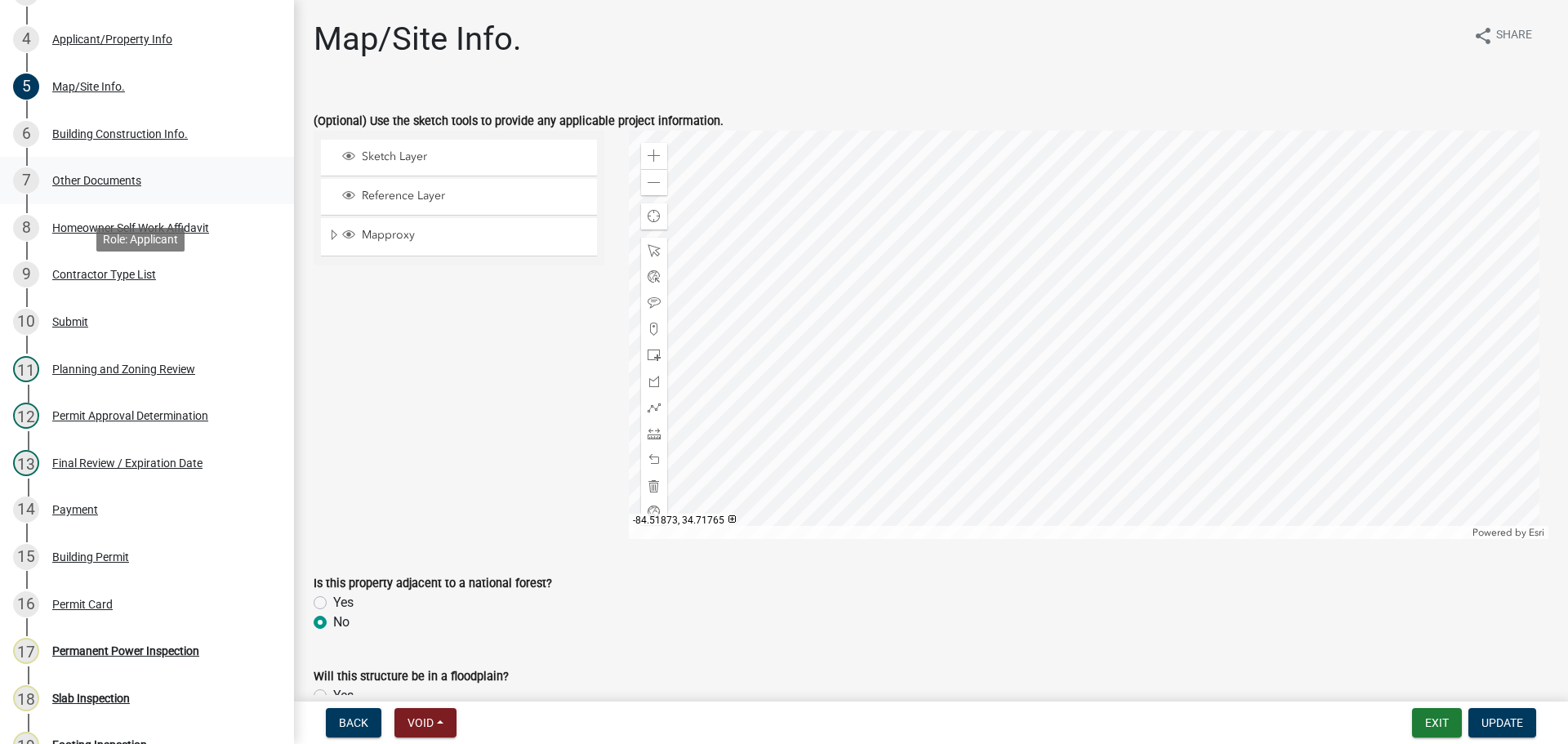
scroll to position [571, 0]
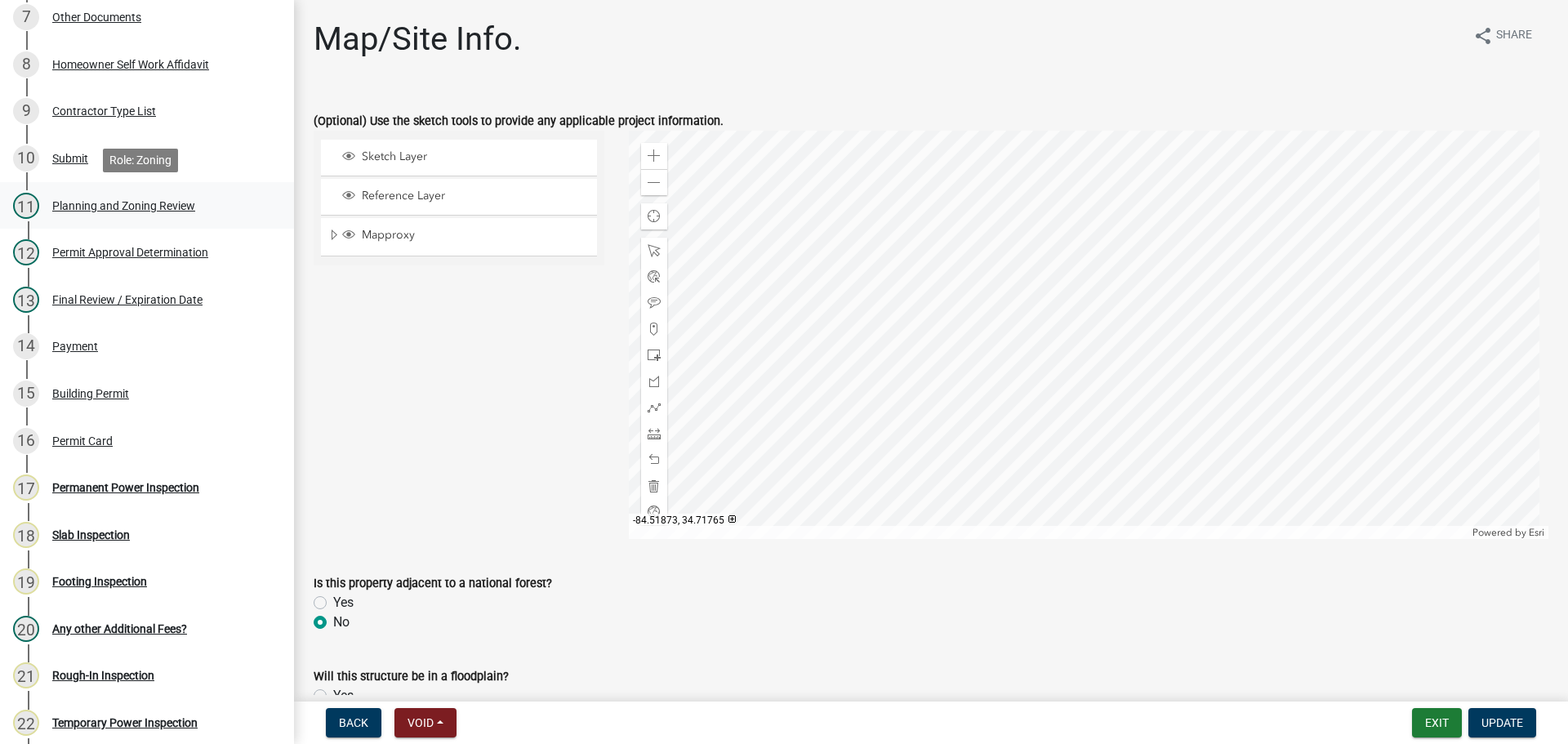
click at [127, 205] on div "Planning and Zoning Review" at bounding box center [124, 205] width 143 height 11
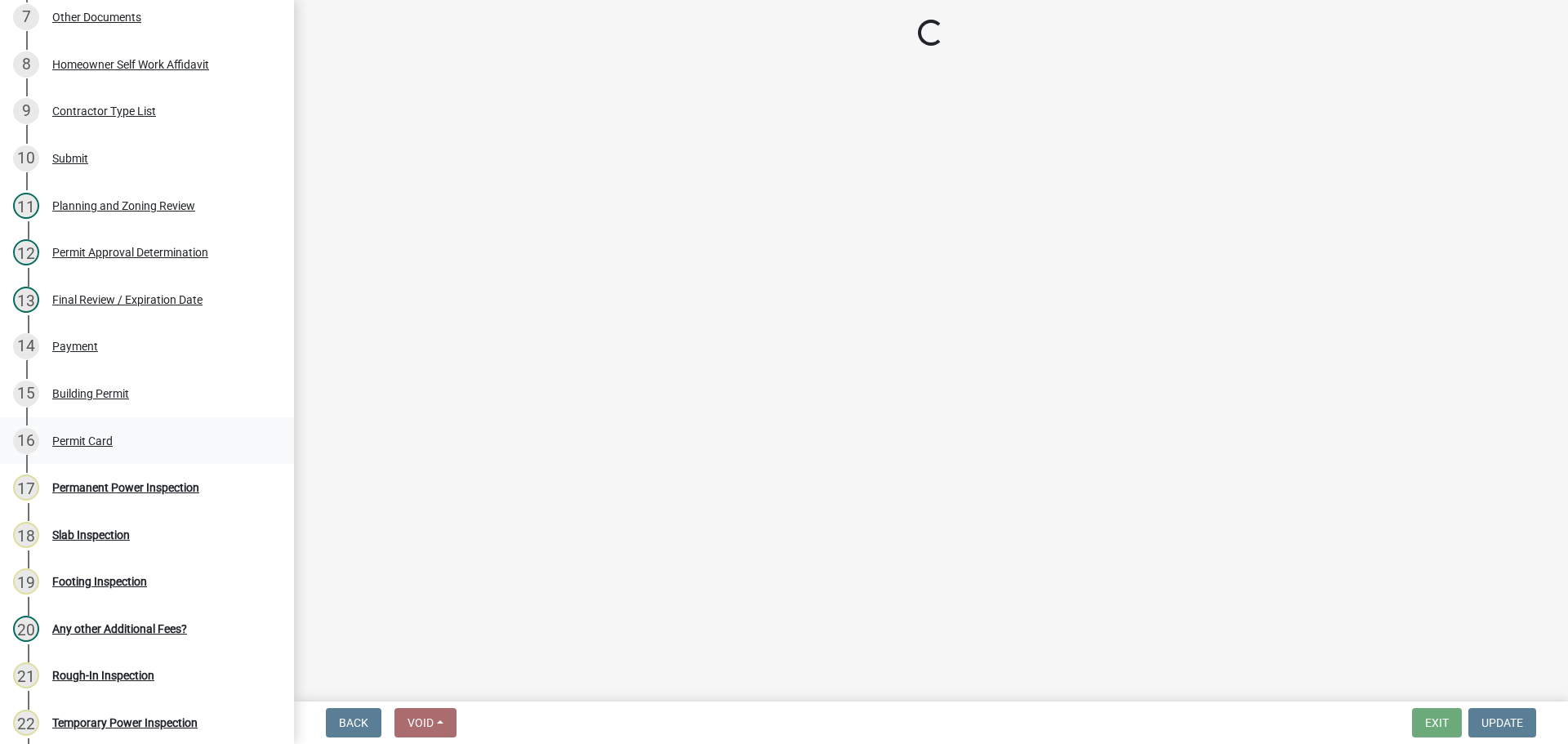
select select "b5c39336-92b9-49ce-a0a5-4e9e9babf743"
select select "f66b4cef-93c9-440c-84d8-a2c8d35cb7c1"
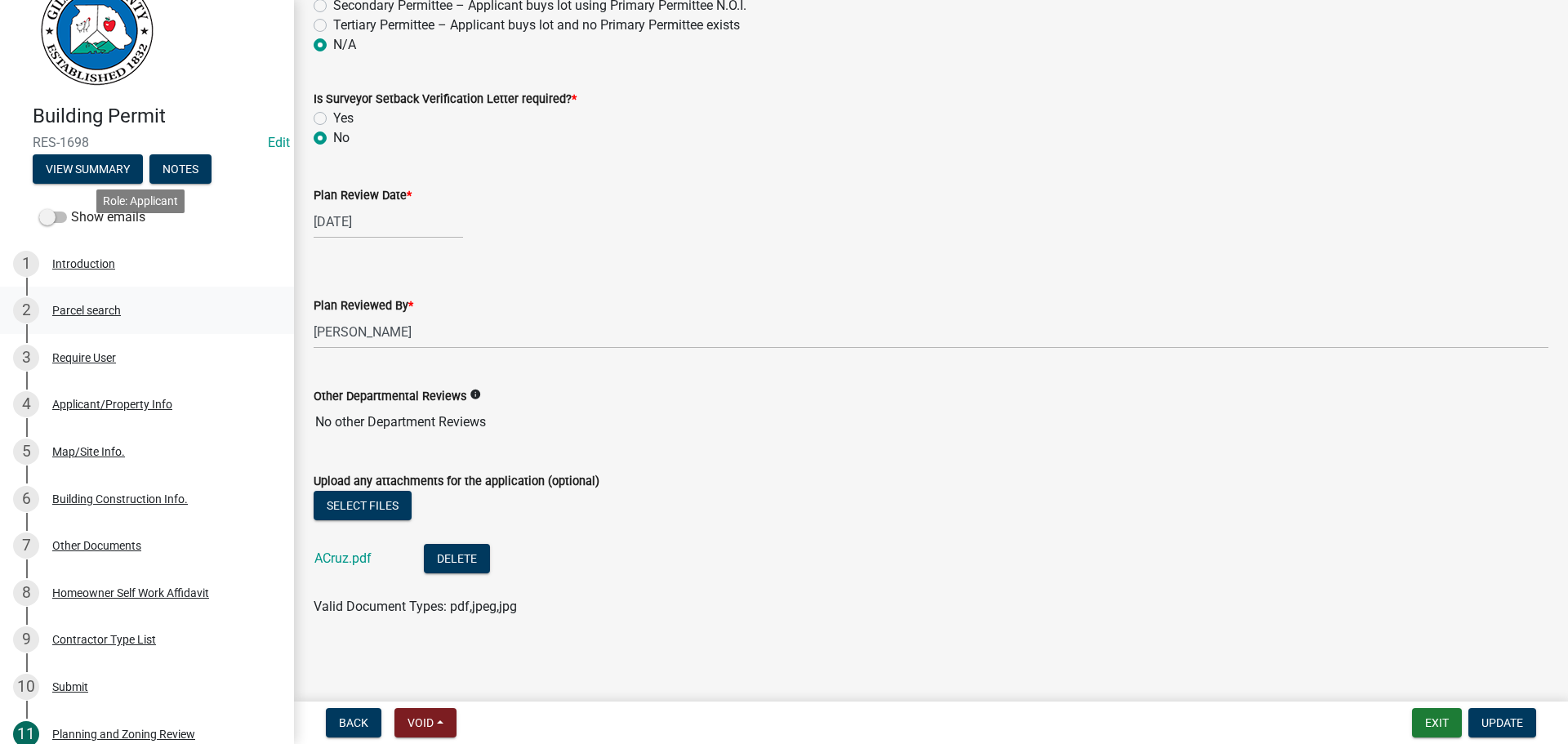
scroll to position [164, 0]
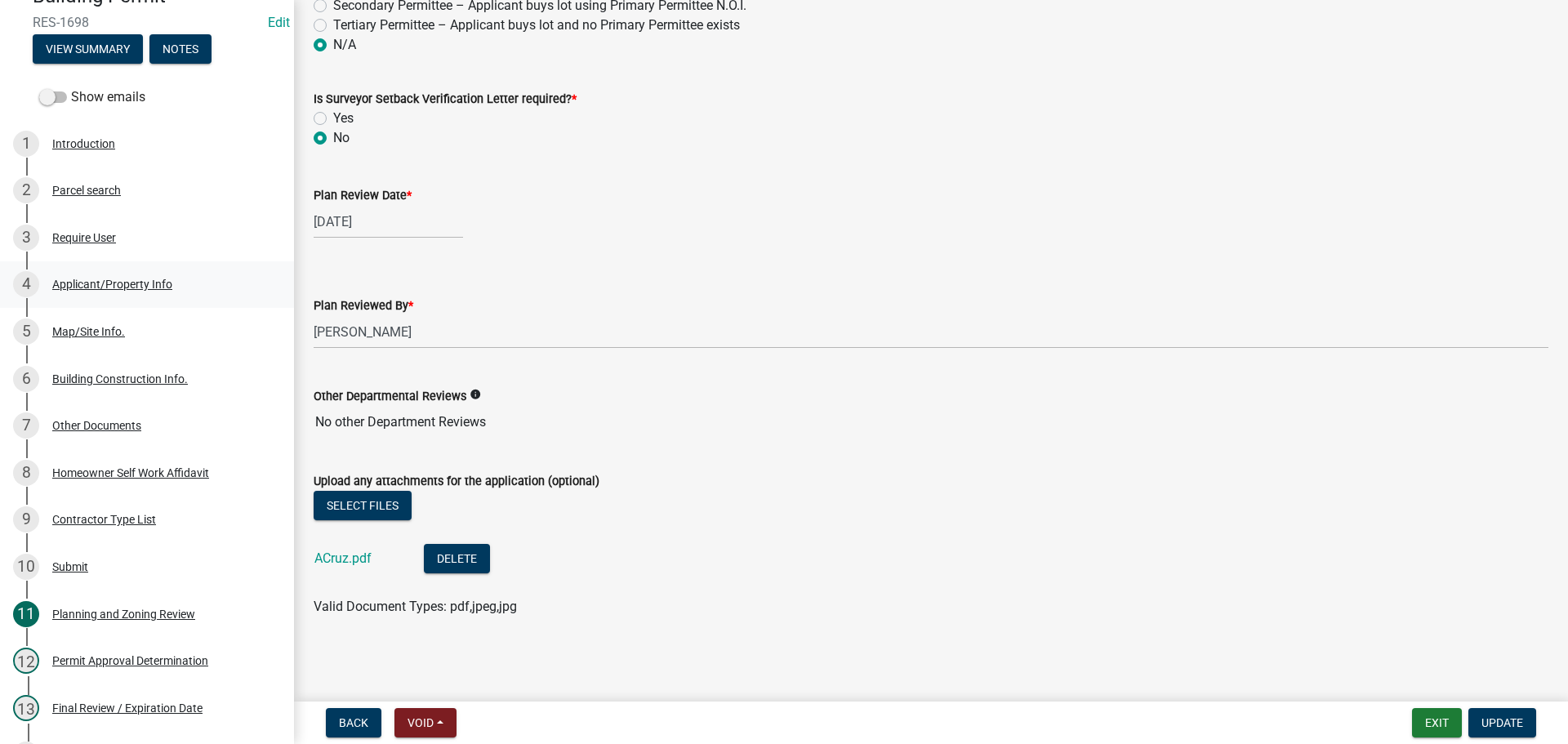
click at [120, 285] on div "Applicant/Property Info" at bounding box center [112, 284] width 120 height 11
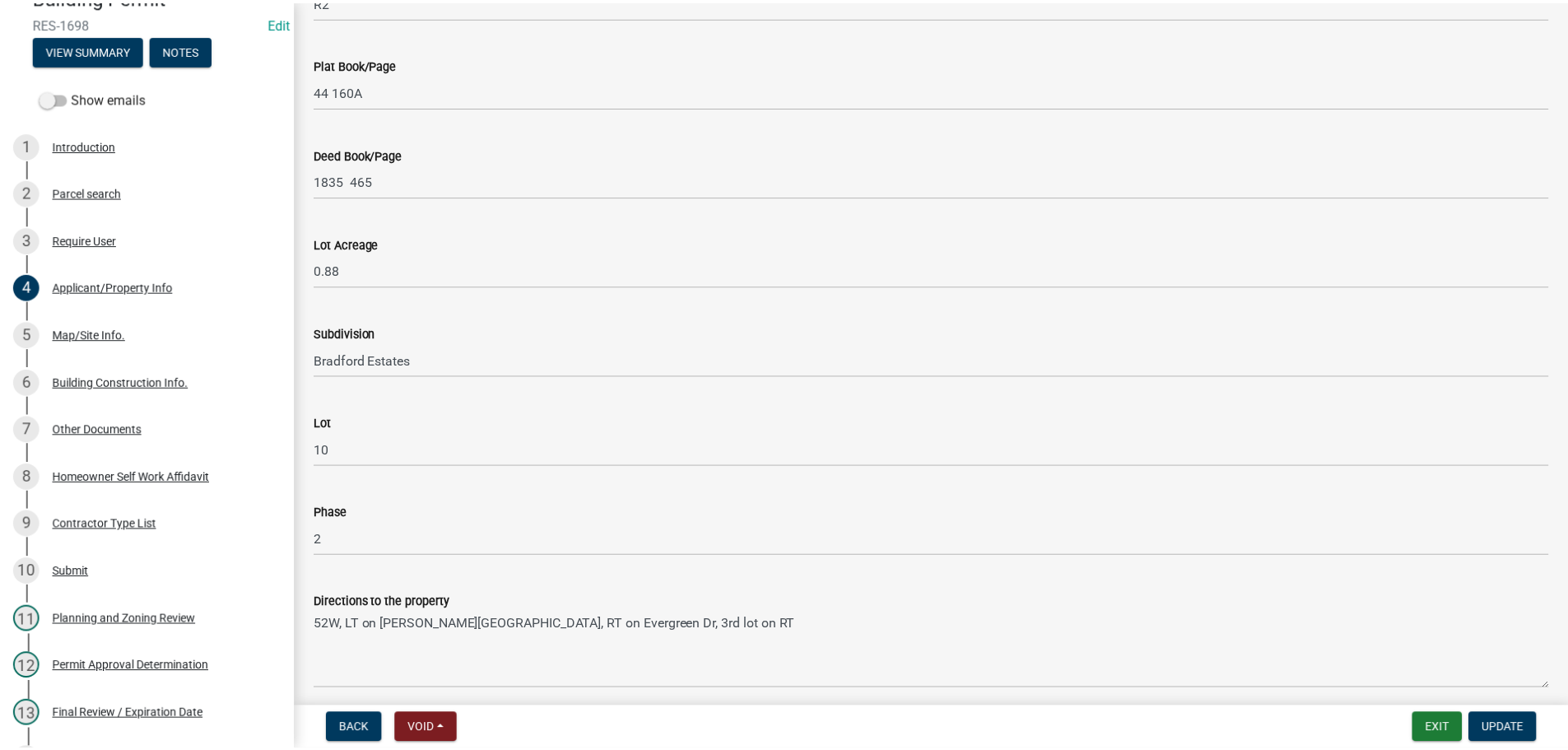
scroll to position [1810, 0]
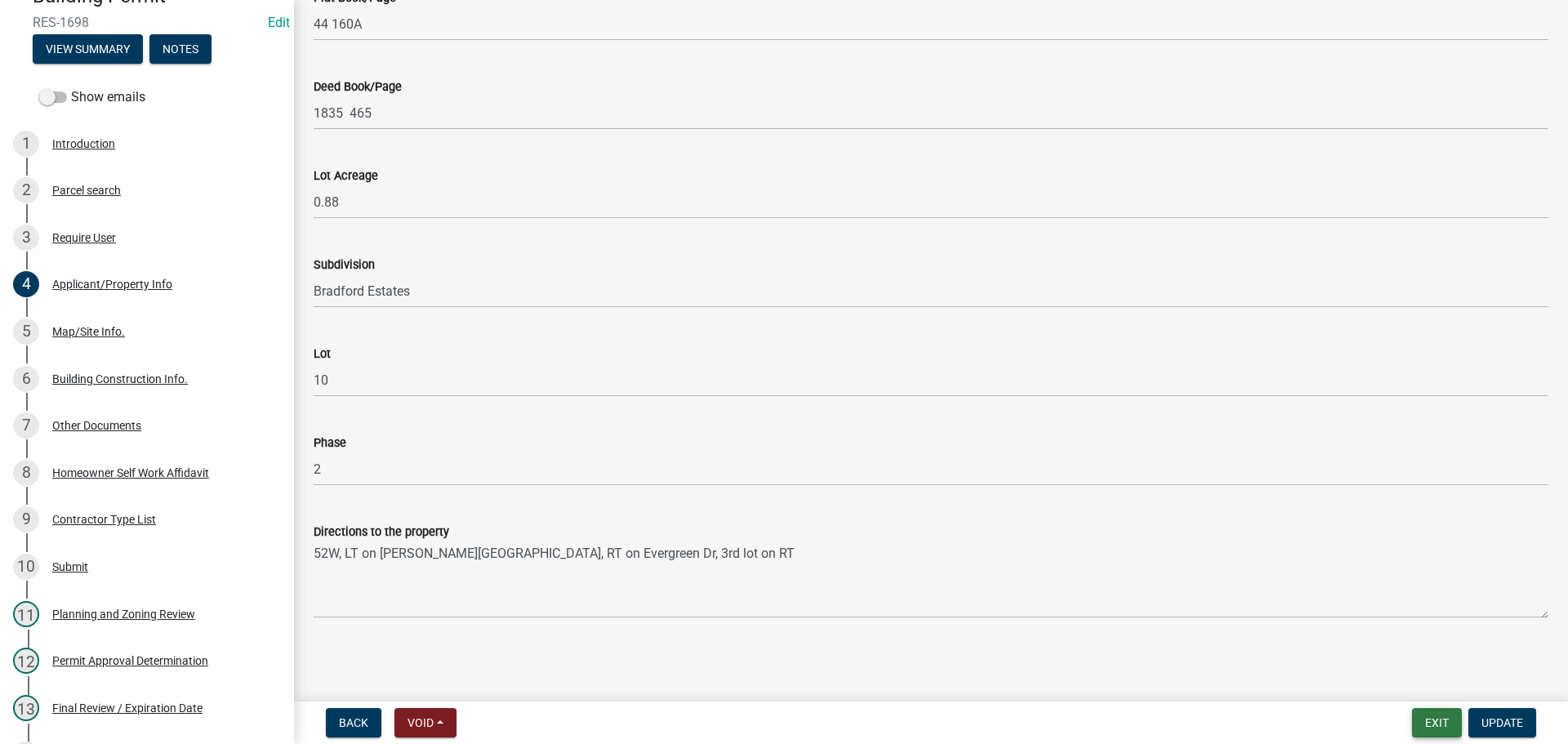
click at [1427, 714] on button "Exit" at bounding box center [1437, 723] width 50 height 29
